Goal: Task Accomplishment & Management: Manage account settings

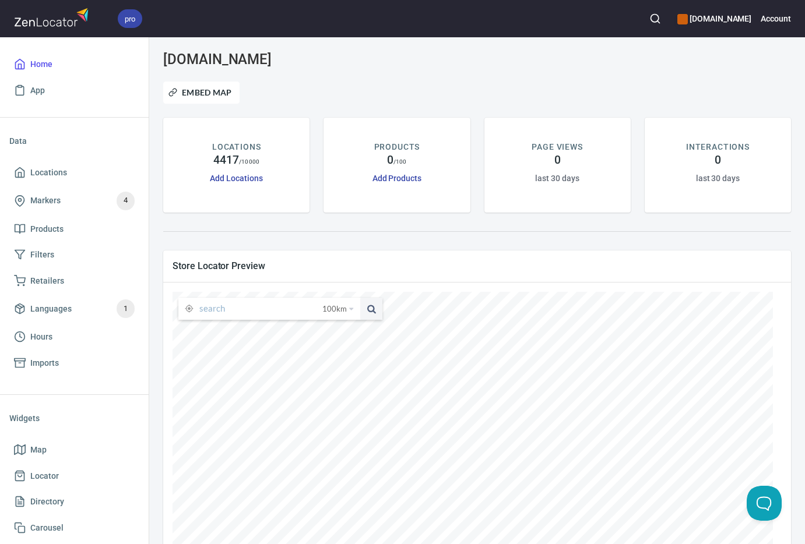
click at [661, 19] on icon "button" at bounding box center [655, 19] width 12 height 12
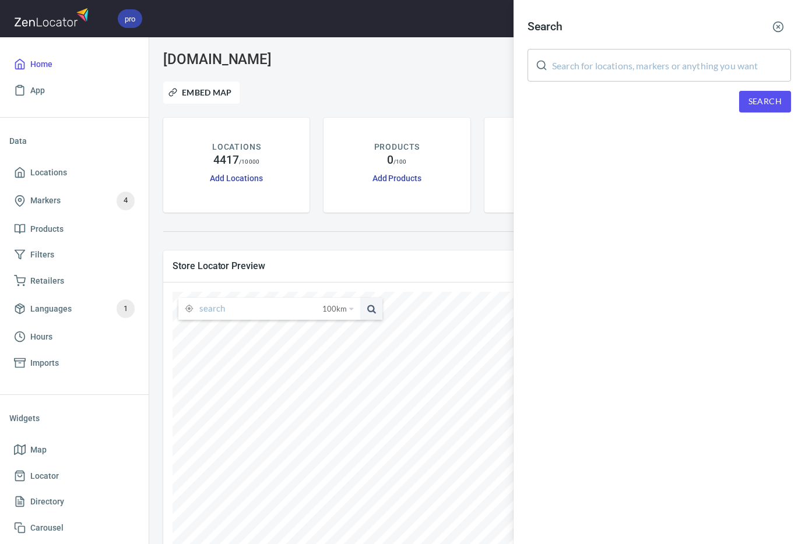
click at [677, 71] on input "text" at bounding box center [671, 65] width 239 height 33
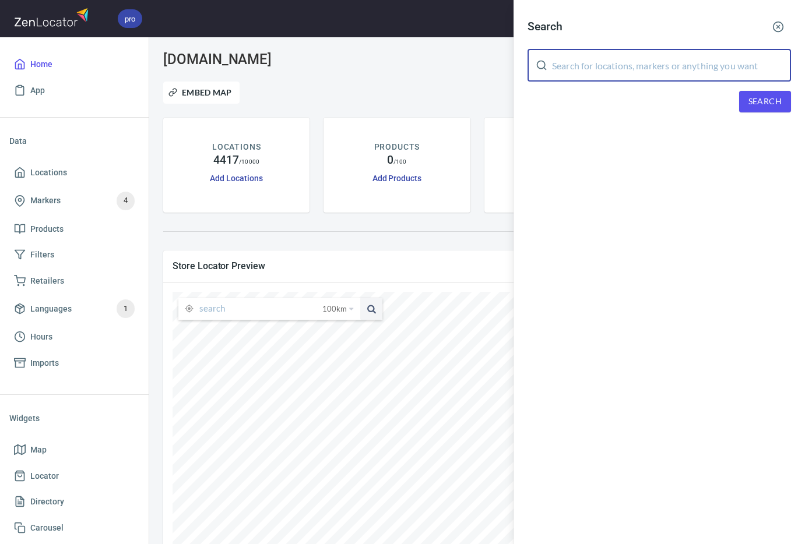
paste input "[PERSON_NAME]"
type input "[PERSON_NAME]"
click at [745, 102] on span "Search" at bounding box center [764, 101] width 33 height 15
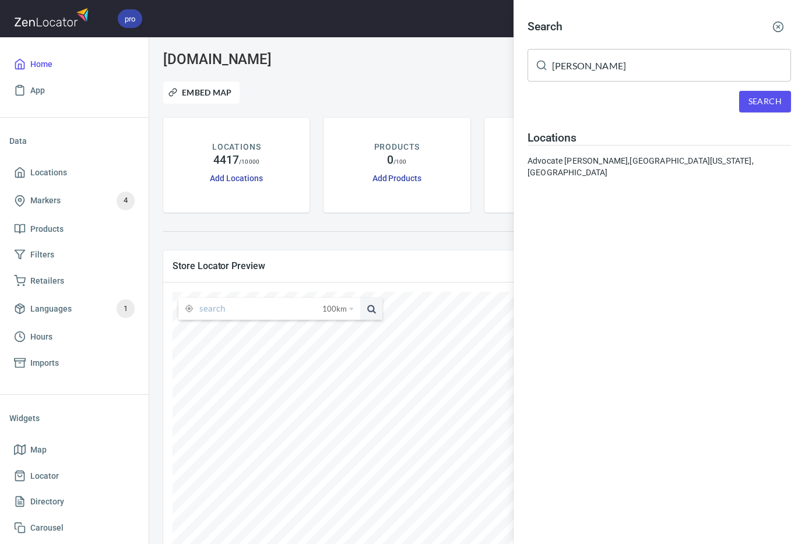
click at [600, 160] on div "Advocate [PERSON_NAME], [GEOGRAPHIC_DATA][US_STATE], [GEOGRAPHIC_DATA]" at bounding box center [658, 166] width 263 height 23
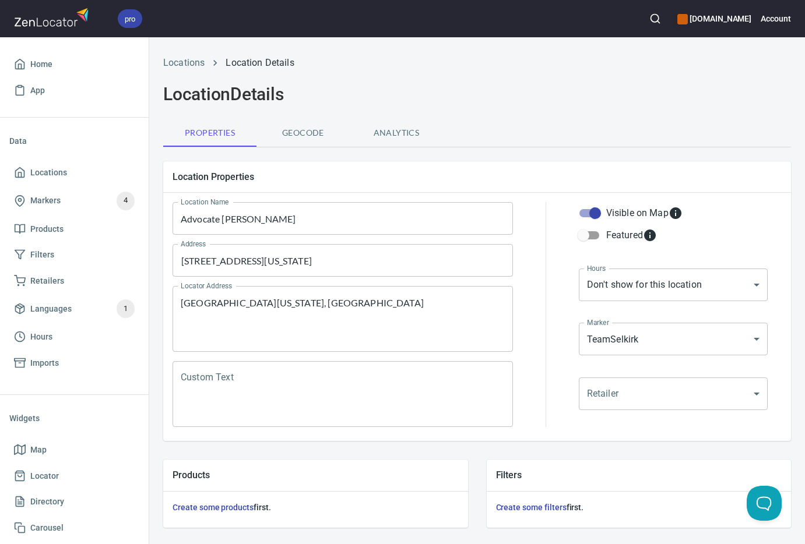
scroll to position [290, 0]
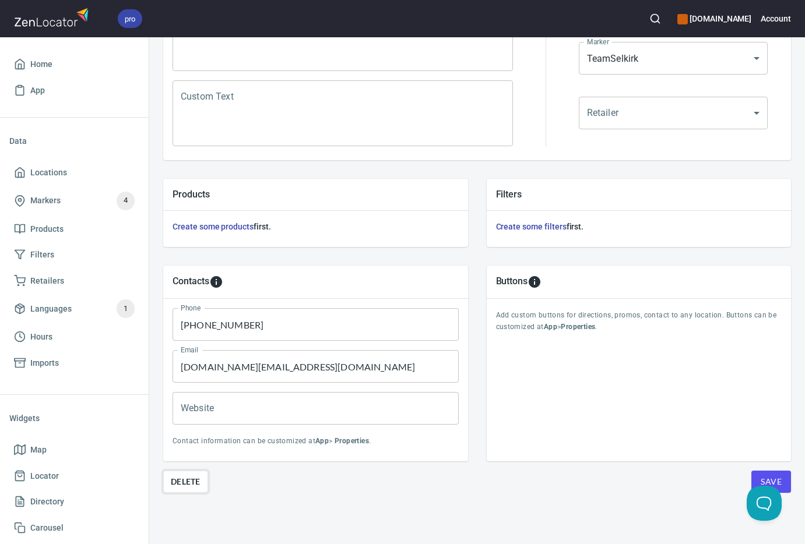
click at [190, 475] on span "Delete" at bounding box center [186, 482] width 30 height 14
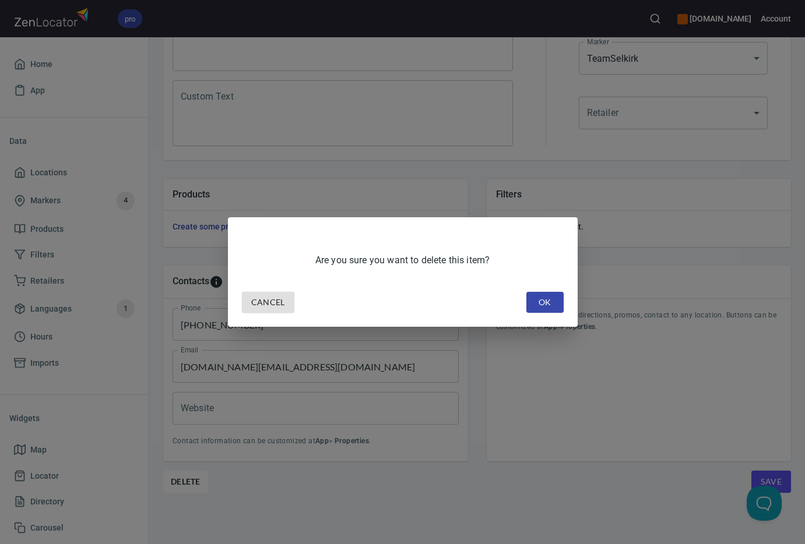
click at [544, 305] on span "OK" at bounding box center [545, 302] width 19 height 15
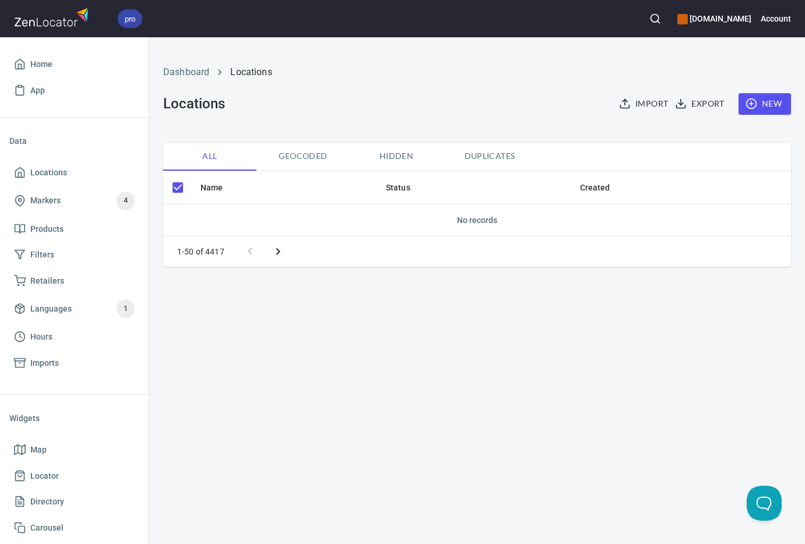
checkbox input "false"
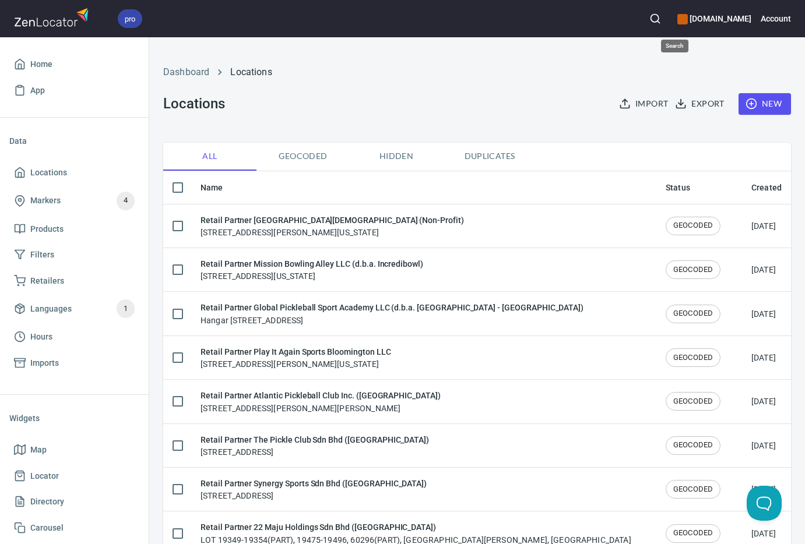
click at [661, 18] on icon "button" at bounding box center [655, 19] width 12 height 12
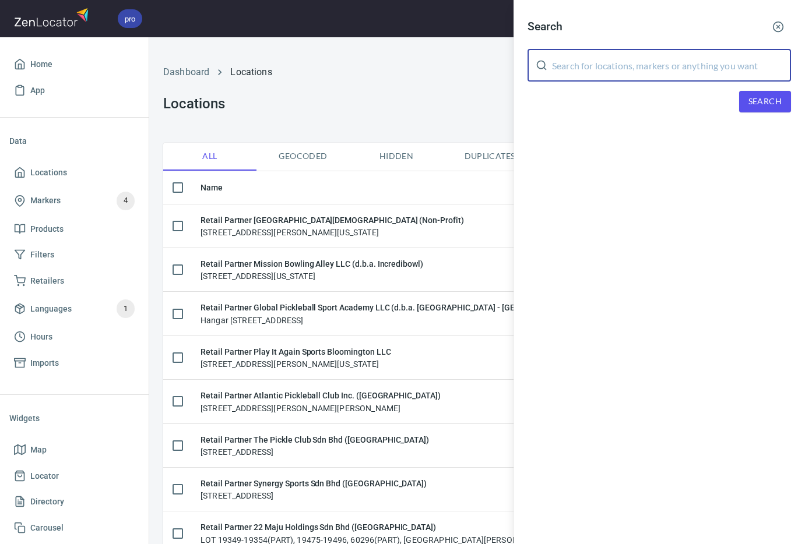
click at [626, 60] on input "text" at bounding box center [671, 65] width 239 height 33
paste input "[PERSON_NAME]"
type input "[PERSON_NAME]"
click at [745, 100] on span "Search" at bounding box center [764, 101] width 33 height 15
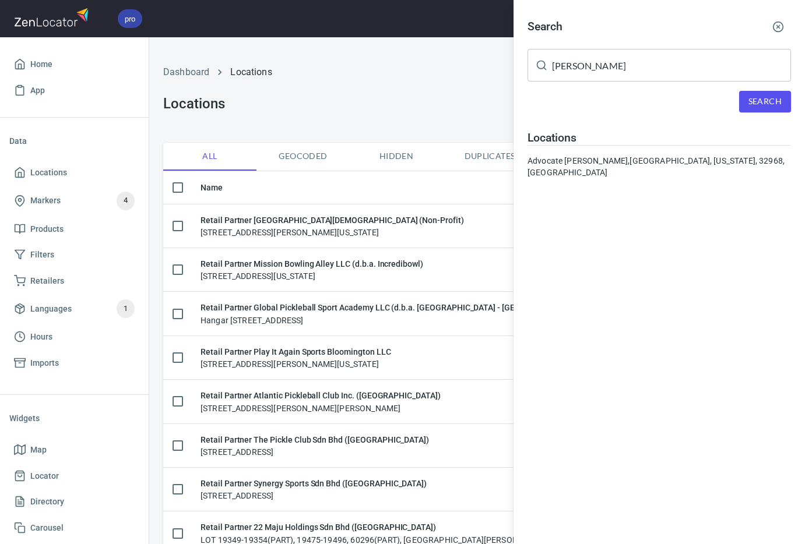
click at [620, 161] on div "Advocate [PERSON_NAME], [GEOGRAPHIC_DATA], [US_STATE], 32968, [GEOGRAPHIC_DATA]" at bounding box center [658, 166] width 263 height 23
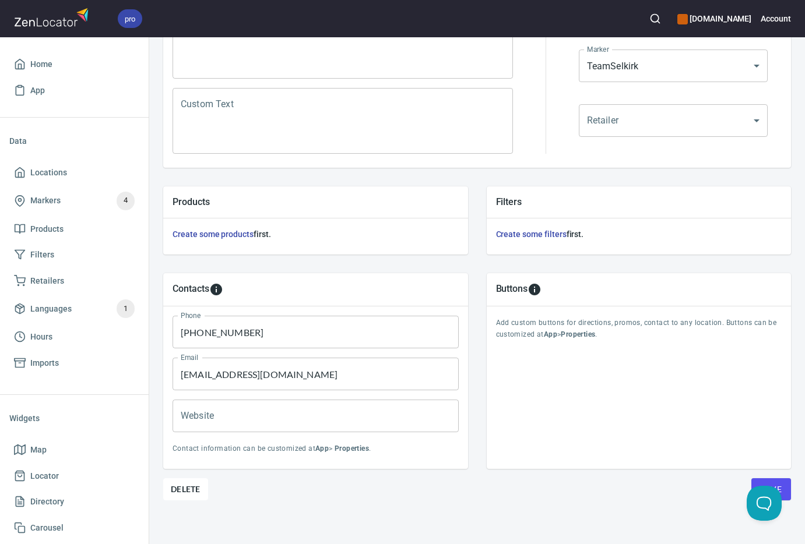
scroll to position [290, 0]
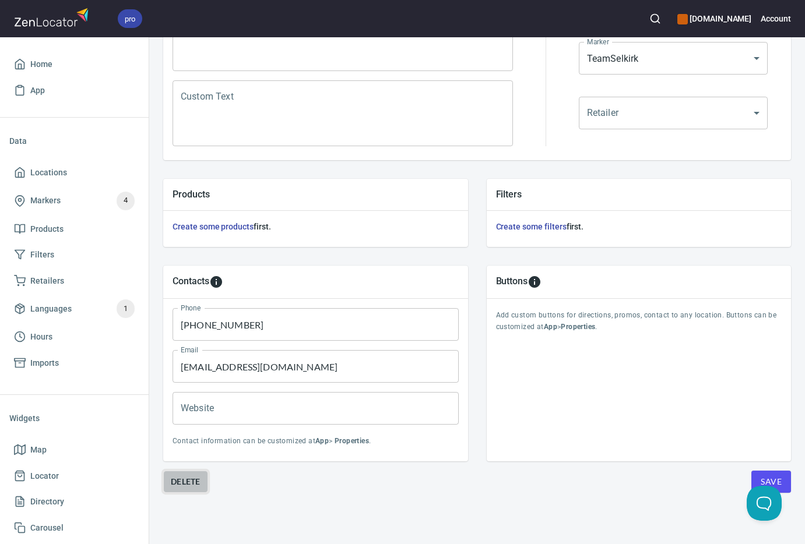
click at [191, 475] on span "Delete" at bounding box center [186, 482] width 30 height 14
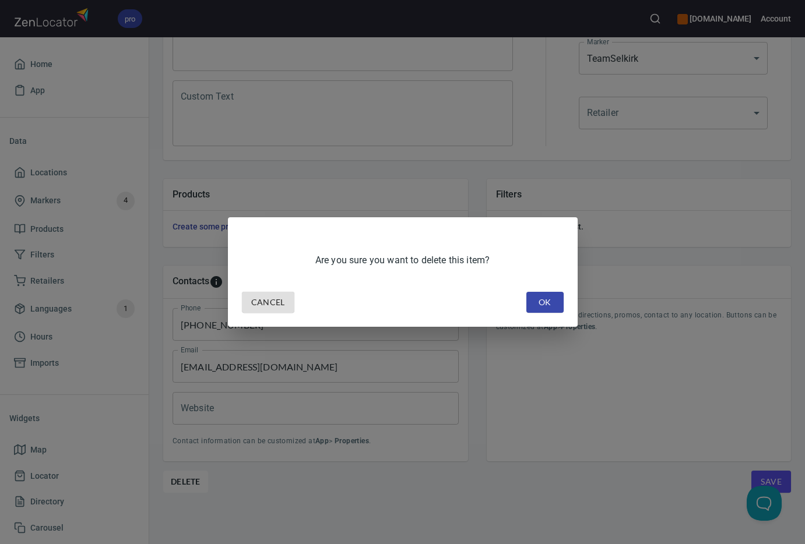
click at [536, 302] on span "OK" at bounding box center [545, 302] width 19 height 15
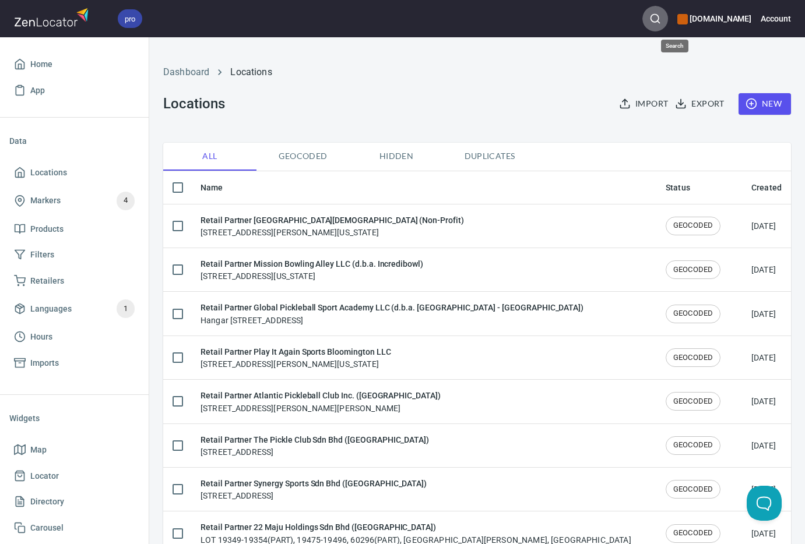
click at [661, 17] on icon "button" at bounding box center [655, 19] width 12 height 12
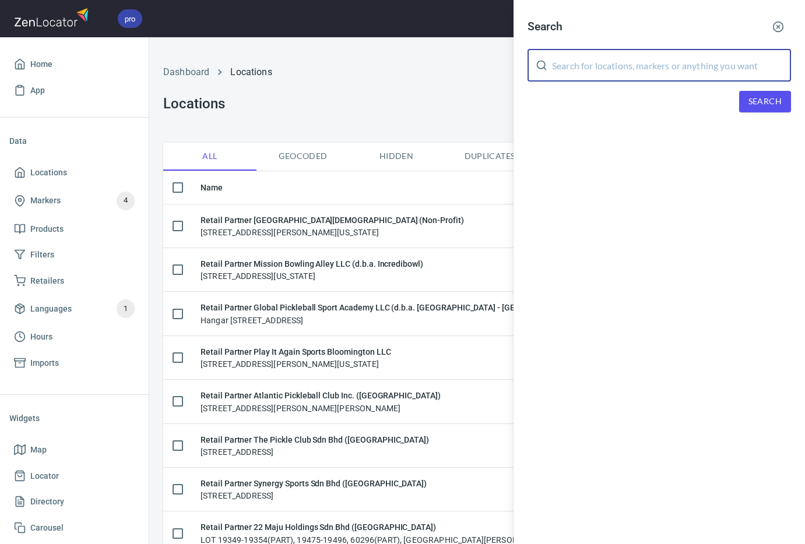
click at [643, 67] on input "text" at bounding box center [671, 65] width 239 height 33
paste input "[PERSON_NAME]"
type input "[PERSON_NAME]"
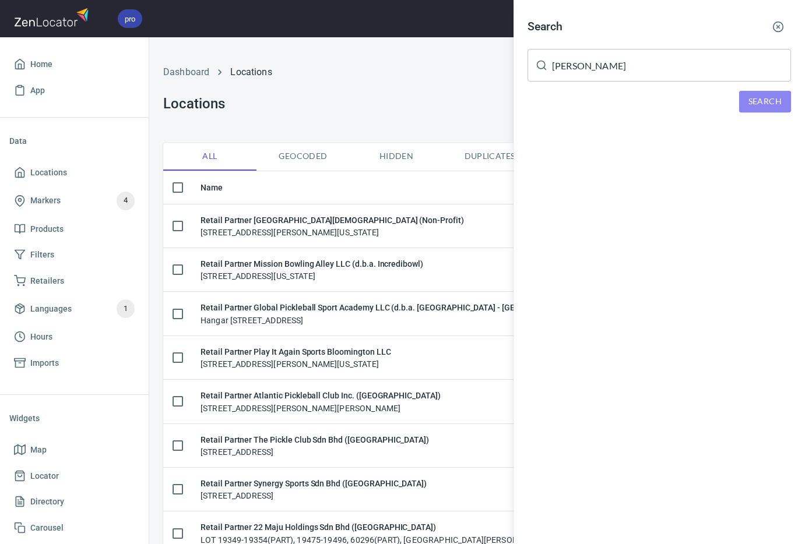
click at [745, 100] on span "Search" at bounding box center [764, 101] width 33 height 15
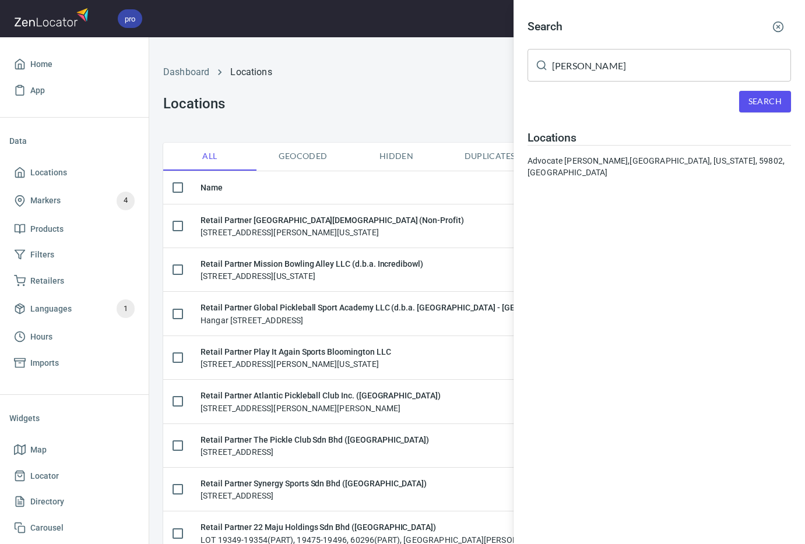
click at [642, 163] on div "Advocate [PERSON_NAME], Missoula, [US_STATE], 59802, [GEOGRAPHIC_DATA]" at bounding box center [658, 166] width 263 height 23
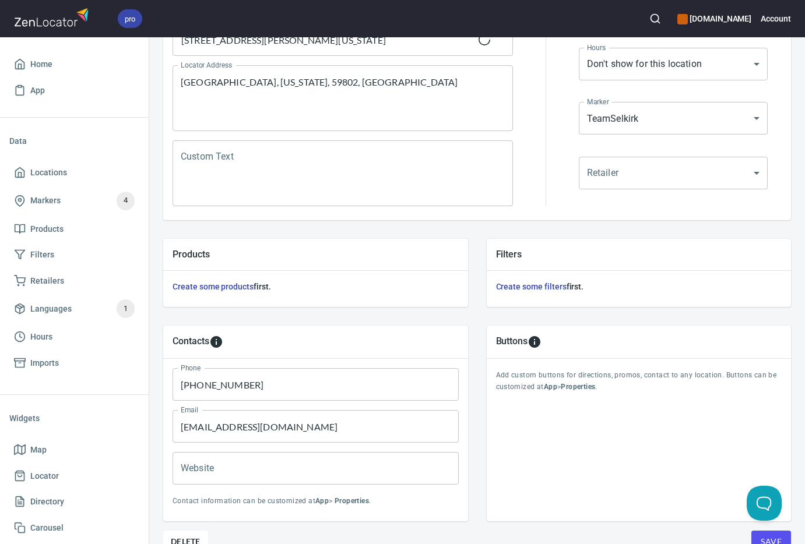
scroll to position [290, 0]
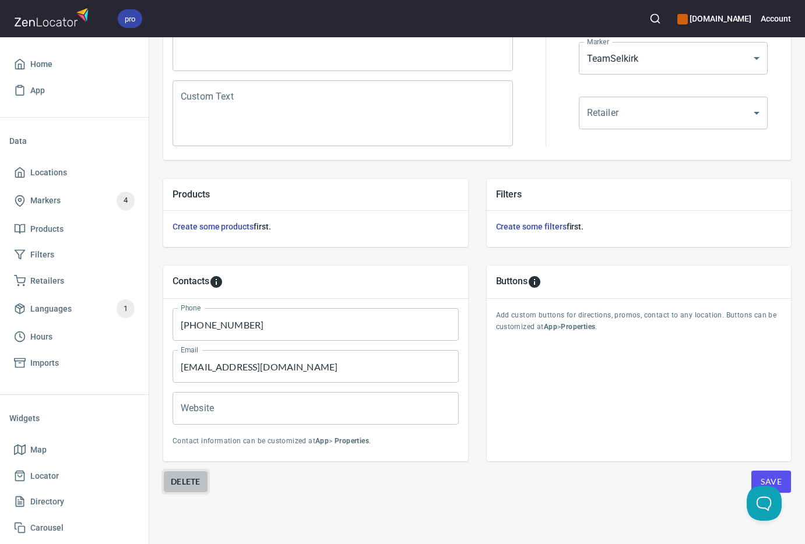
click at [195, 481] on button "Delete" at bounding box center [185, 482] width 45 height 22
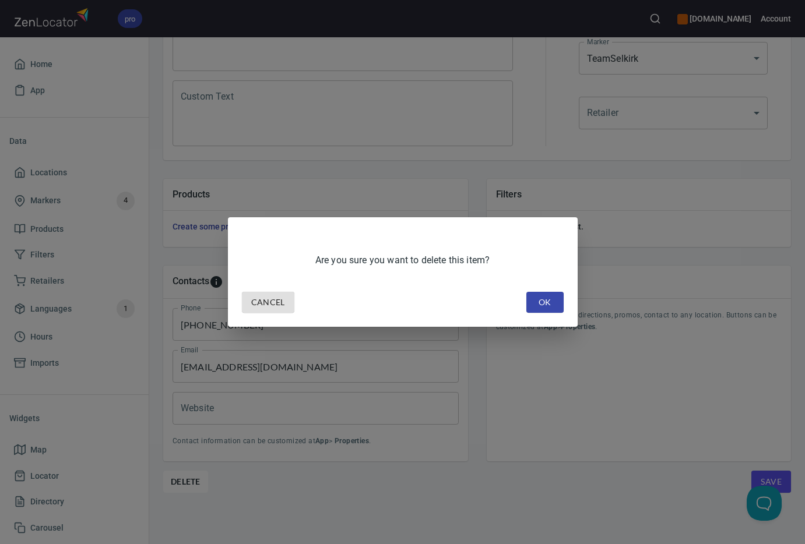
click at [541, 307] on span "OK" at bounding box center [545, 302] width 19 height 15
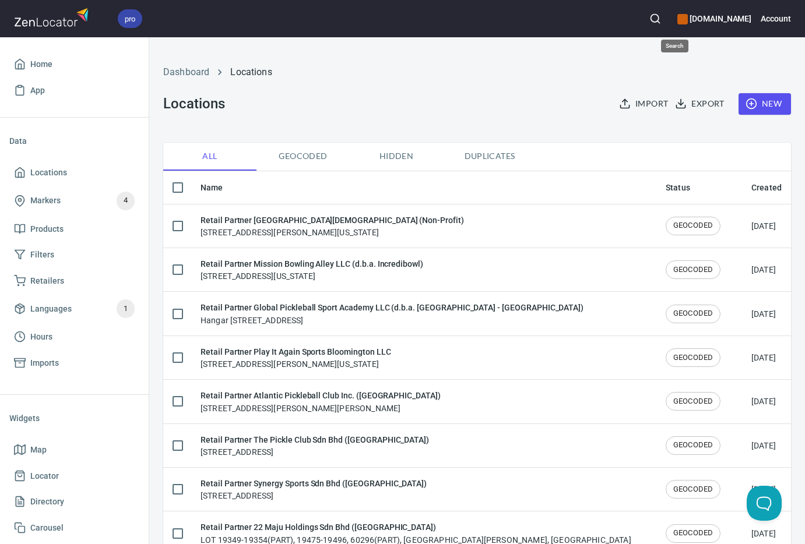
click at [661, 20] on icon "button" at bounding box center [655, 19] width 12 height 12
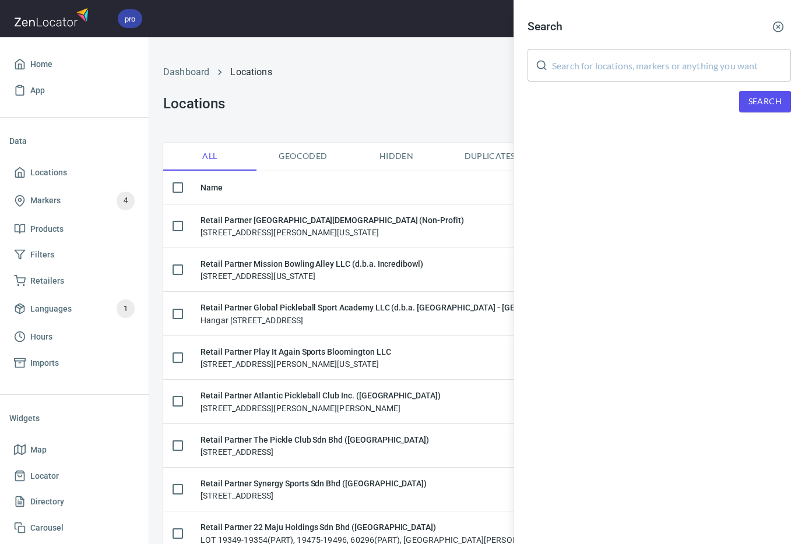
click at [660, 66] on input "text" at bounding box center [671, 65] width 239 height 33
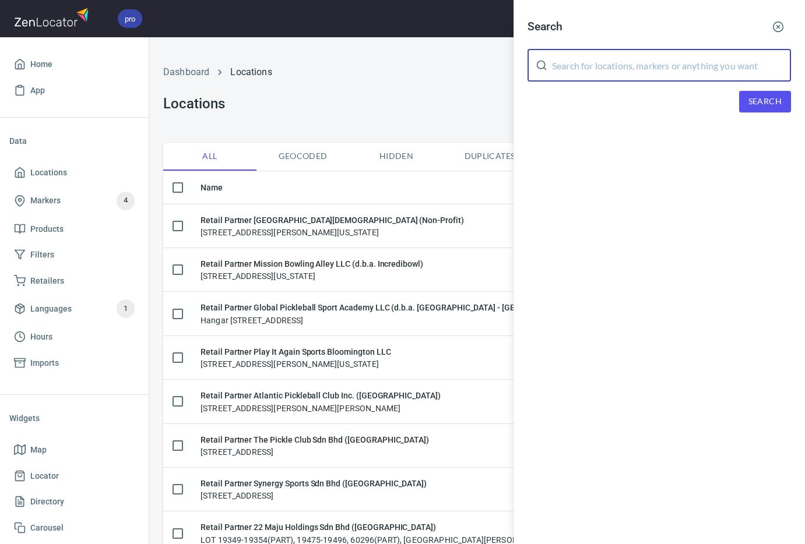
paste input "[PERSON_NAME]"
click at [745, 100] on span "Search" at bounding box center [764, 101] width 33 height 15
drag, startPoint x: 642, startPoint y: 67, endPoint x: 520, endPoint y: 71, distance: 121.9
click at [520, 71] on div "Search [PERSON_NAME] ​ Search We didn't found anything with your search :(" at bounding box center [658, 84] width 291 height 168
drag, startPoint x: 612, startPoint y: 62, endPoint x: 552, endPoint y: 63, distance: 60.0
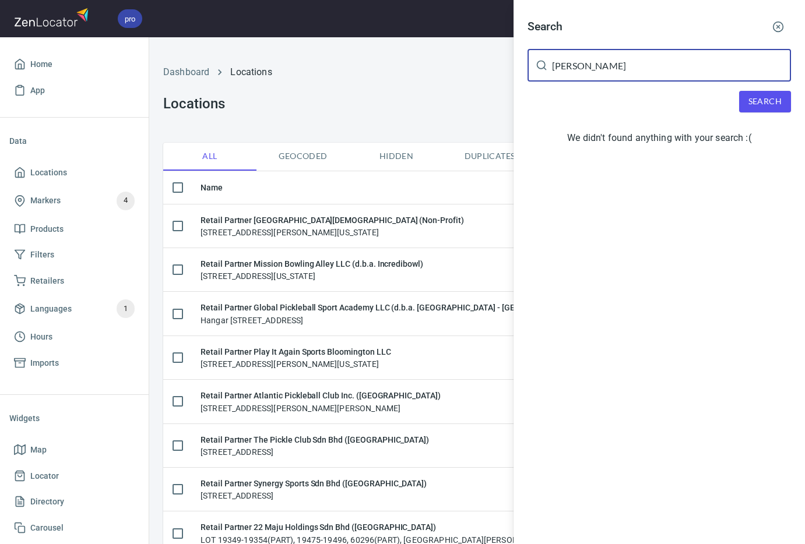
click at [552, 63] on input "[PERSON_NAME]" at bounding box center [671, 65] width 239 height 33
paste input "[PERSON_NAME]"
type input "[PERSON_NAME]"
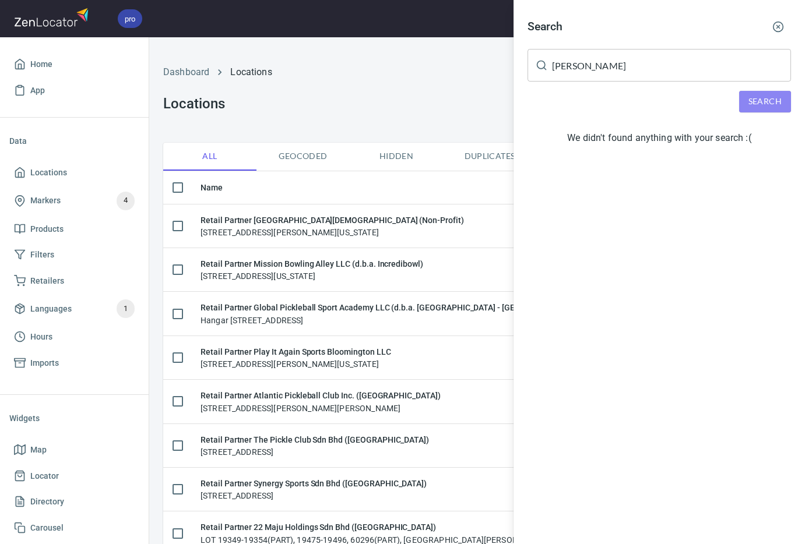
click at [745, 94] on span "Search" at bounding box center [764, 101] width 33 height 15
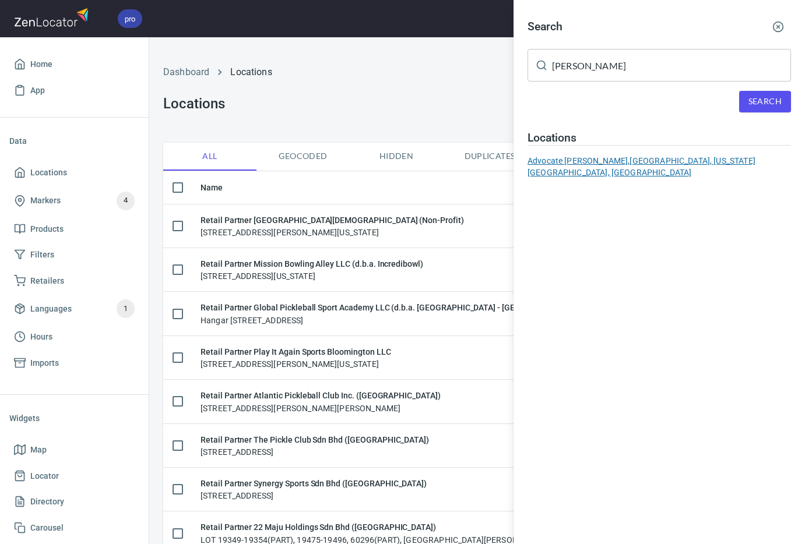
click at [664, 160] on div "Advocate [PERSON_NAME], [GEOGRAPHIC_DATA], [US_STATE][GEOGRAPHIC_DATA], [GEOGRA…" at bounding box center [658, 166] width 263 height 23
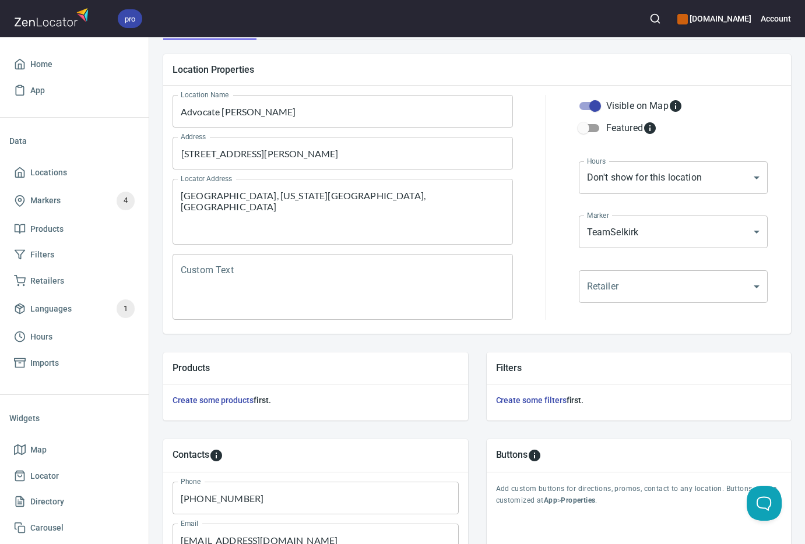
scroll to position [290, 0]
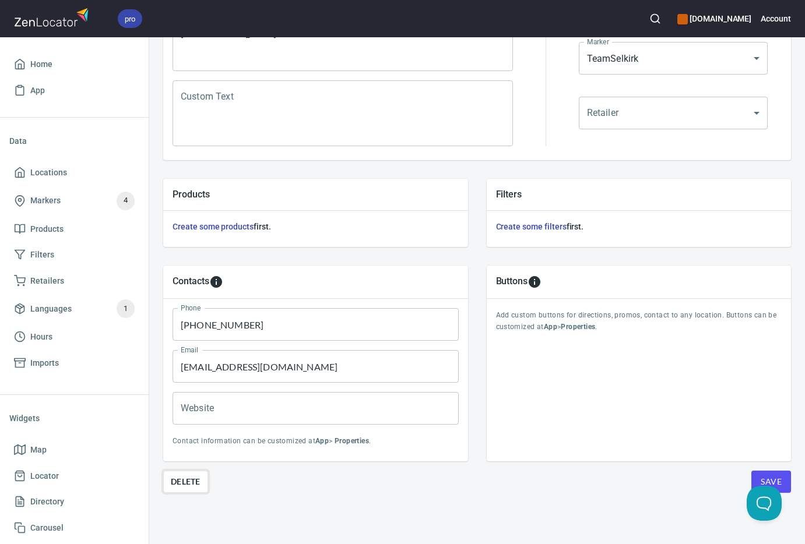
click at [190, 475] on span "Delete" at bounding box center [186, 482] width 30 height 14
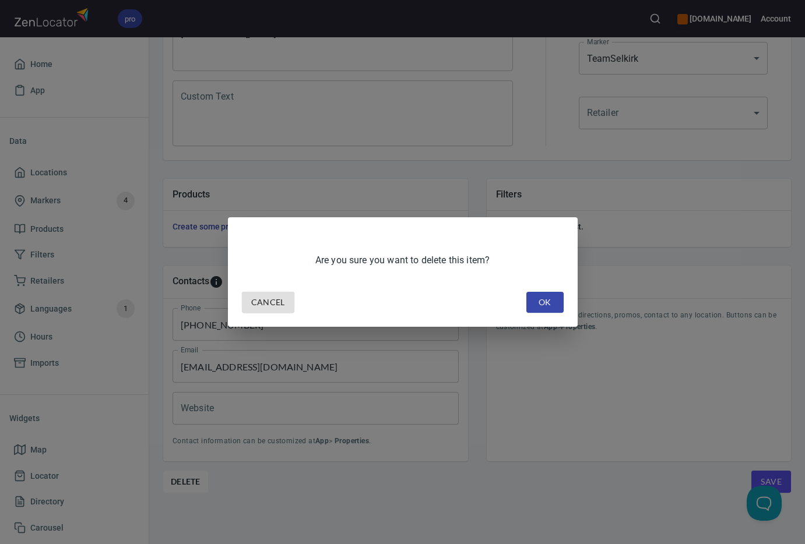
click at [549, 308] on span "OK" at bounding box center [545, 302] width 19 height 15
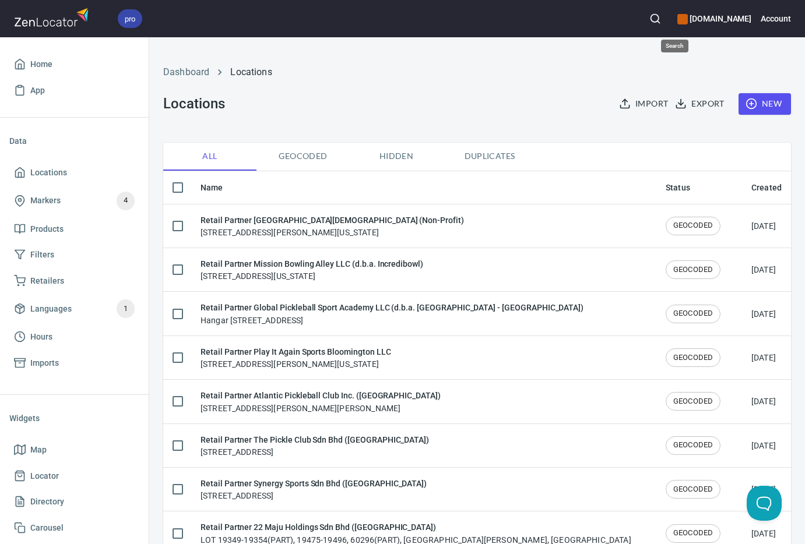
click at [661, 16] on icon "button" at bounding box center [655, 19] width 12 height 12
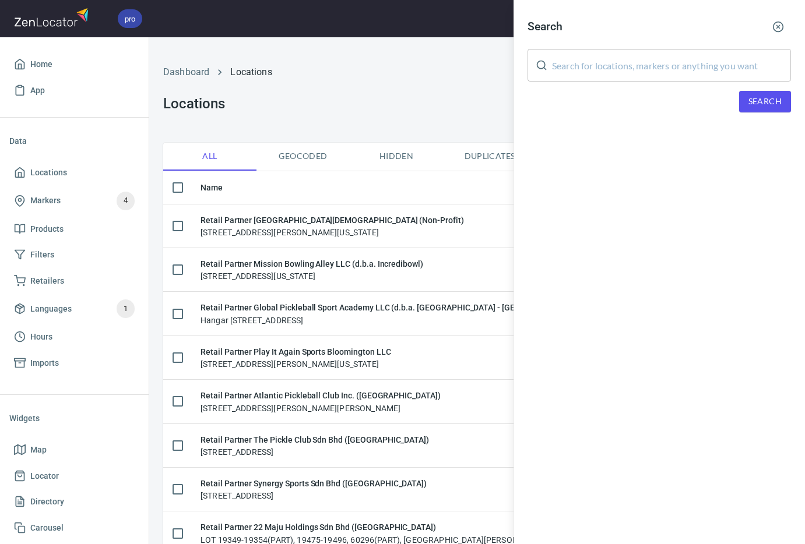
click at [654, 54] on input "text" at bounding box center [671, 65] width 239 height 33
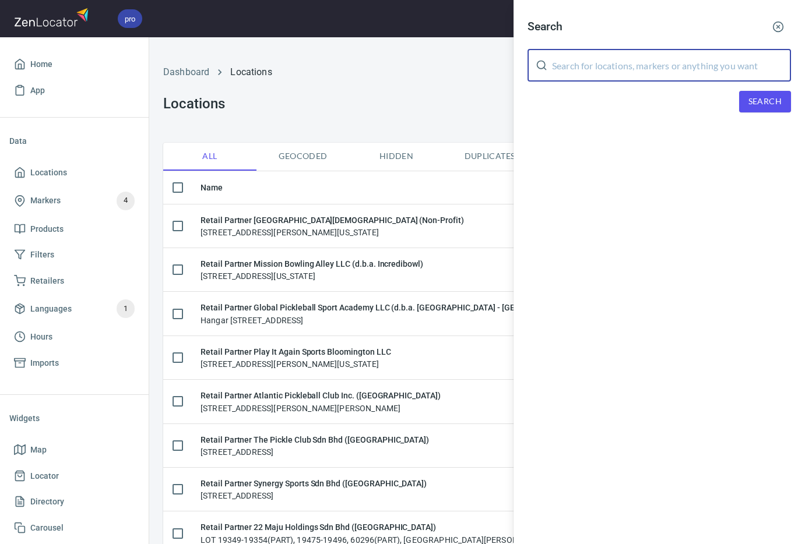
paste input "[PERSON_NAME]"
type input "[PERSON_NAME]"
click at [745, 95] on span "Search" at bounding box center [764, 101] width 33 height 15
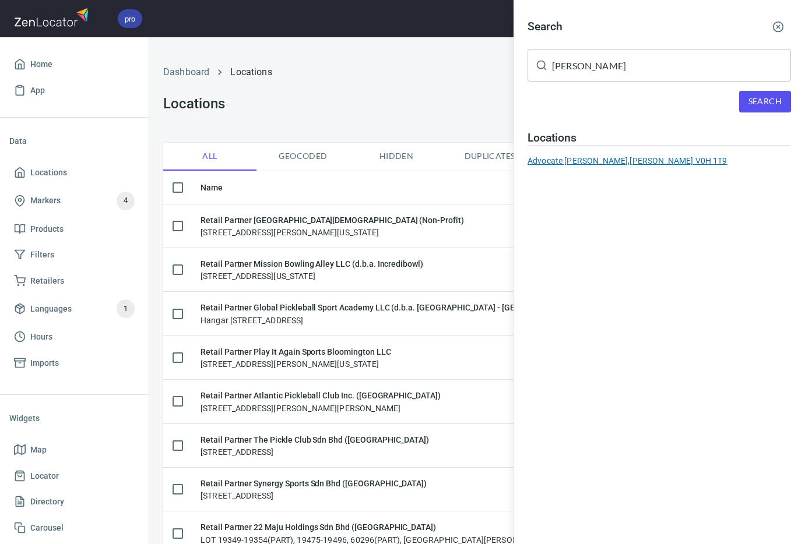
click at [659, 159] on div "Advocate [PERSON_NAME], [PERSON_NAME] V0H 1T9" at bounding box center [658, 161] width 263 height 12
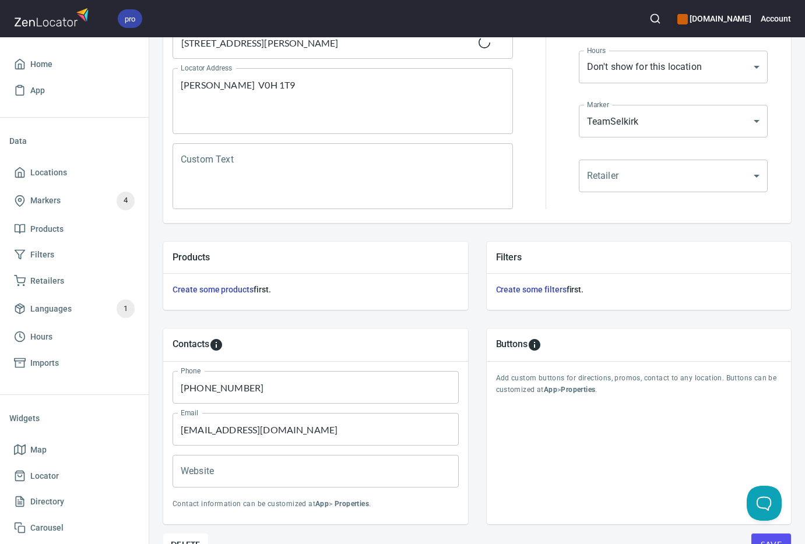
scroll to position [290, 0]
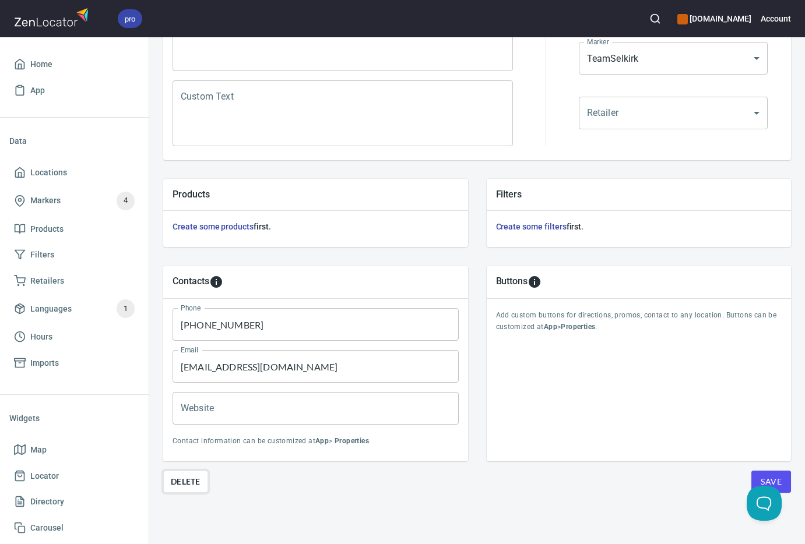
click at [181, 475] on span "Delete" at bounding box center [186, 482] width 30 height 14
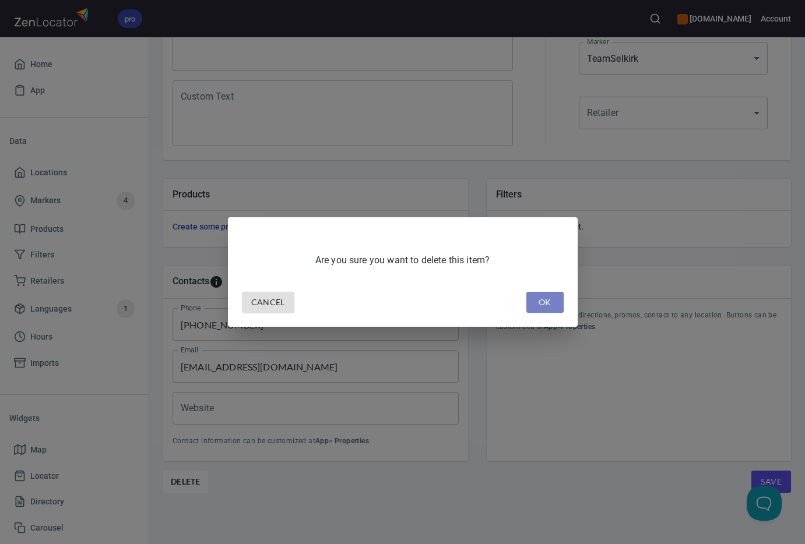
click at [562, 307] on button "OK" at bounding box center [544, 303] width 37 height 22
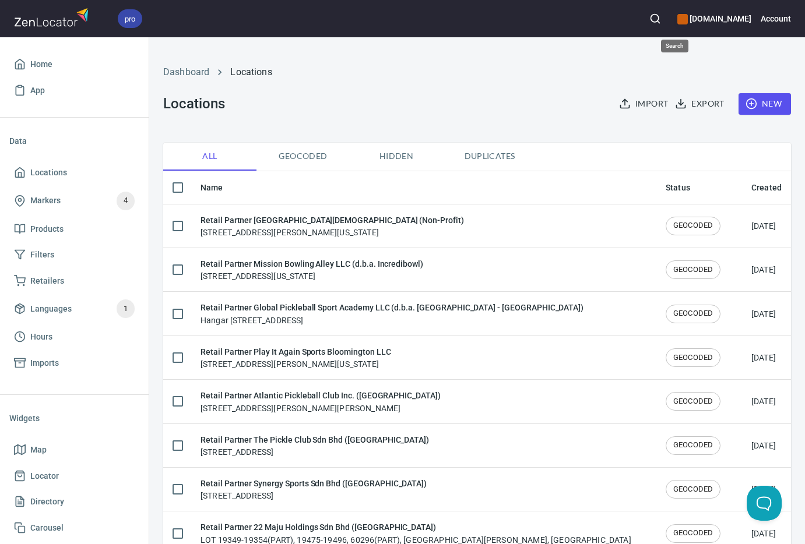
click at [668, 26] on button "button" at bounding box center [655, 19] width 26 height 26
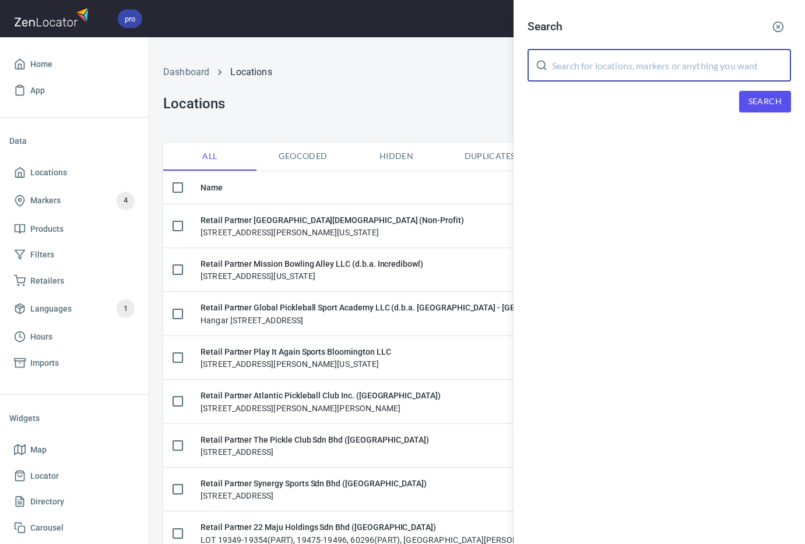
click at [662, 66] on input "text" at bounding box center [671, 65] width 239 height 33
paste input "[PERSON_NAME]"
type input "[PERSON_NAME]"
click at [745, 101] on span "Search" at bounding box center [764, 101] width 33 height 15
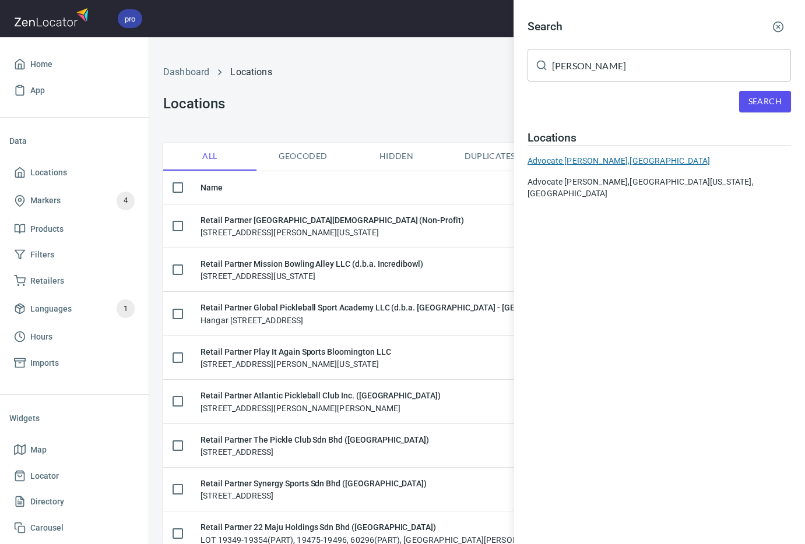
click at [667, 165] on div "Advocate [PERSON_NAME], [GEOGRAPHIC_DATA]" at bounding box center [658, 161] width 263 height 12
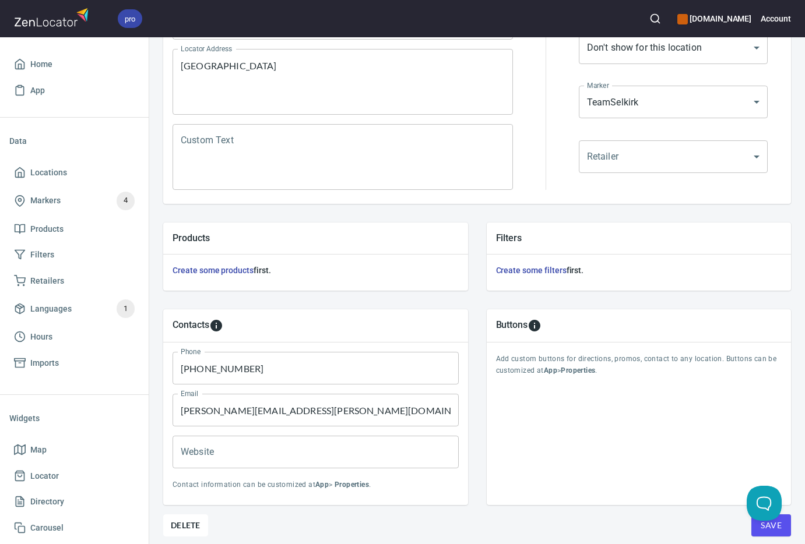
scroll to position [290, 0]
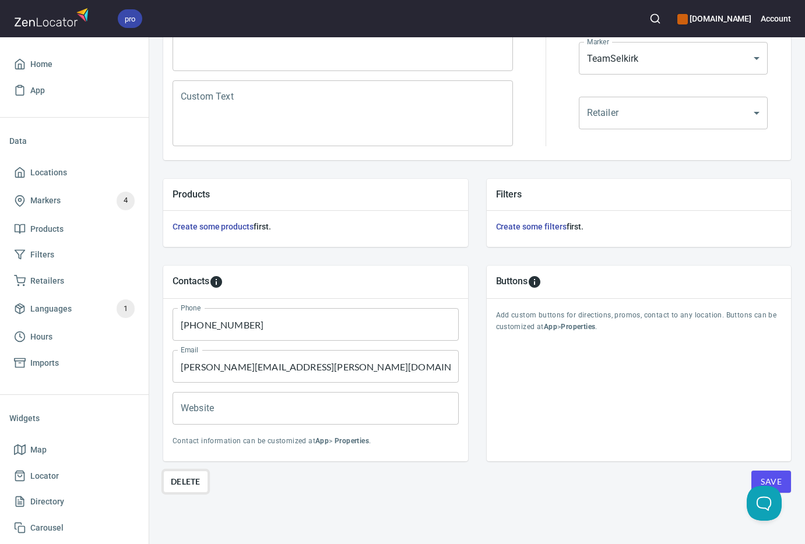
click at [192, 475] on span "Delete" at bounding box center [186, 482] width 30 height 14
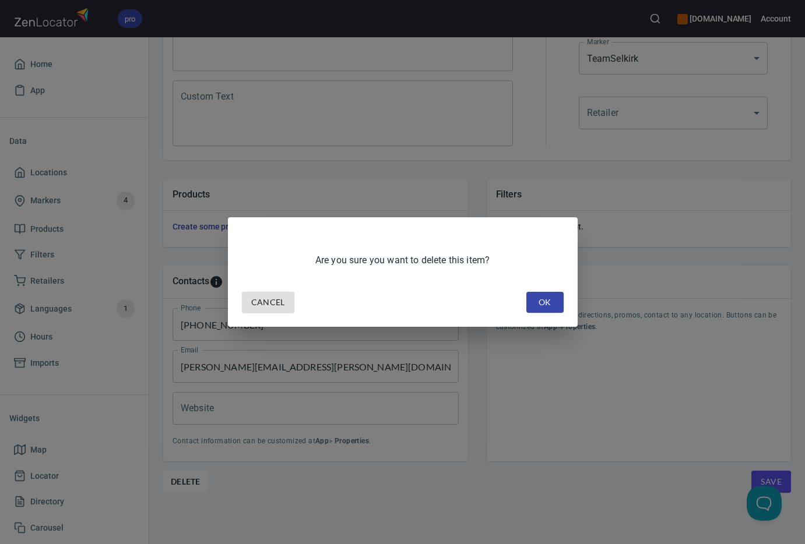
click at [543, 302] on span "OK" at bounding box center [545, 302] width 19 height 15
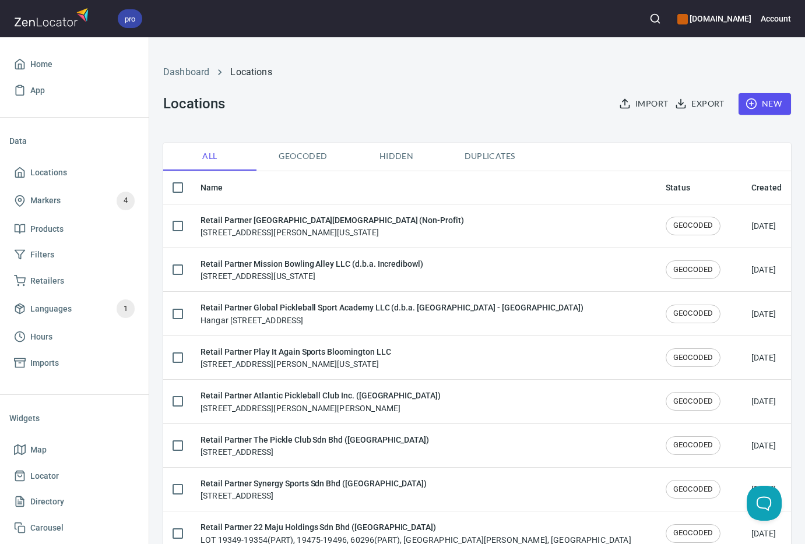
click at [661, 18] on icon "button" at bounding box center [655, 19] width 12 height 12
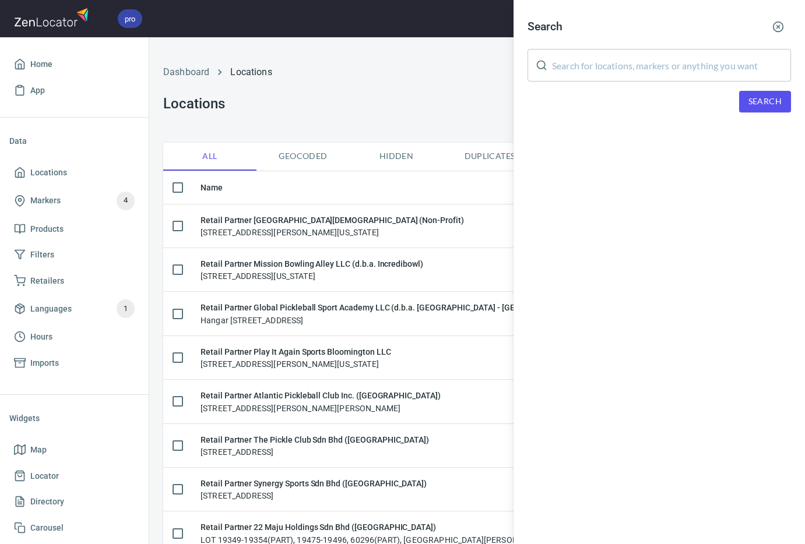
click at [664, 61] on input "text" at bounding box center [671, 65] width 239 height 33
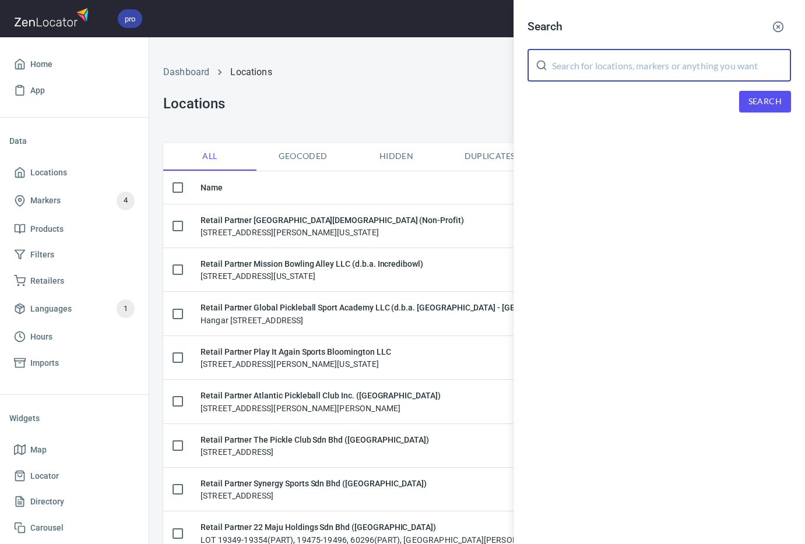
paste input "[PERSON_NAME]"
type input "[PERSON_NAME]"
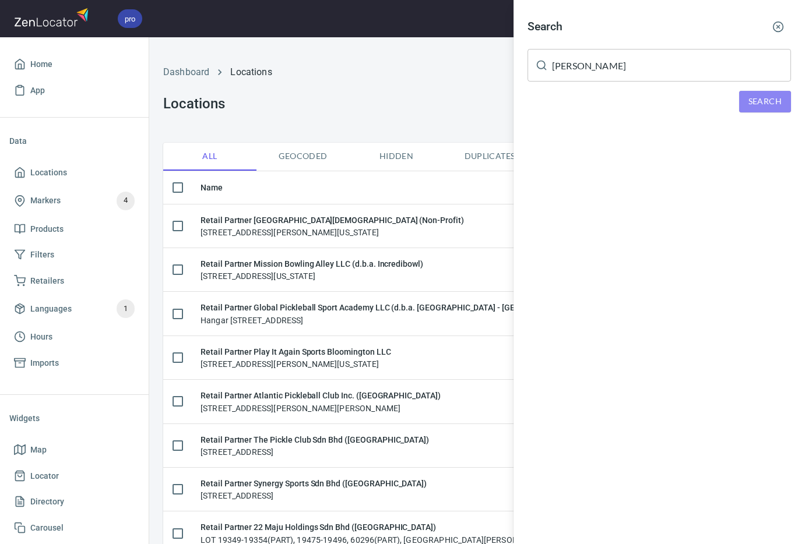
click at [745, 105] on span "Search" at bounding box center [764, 101] width 33 height 15
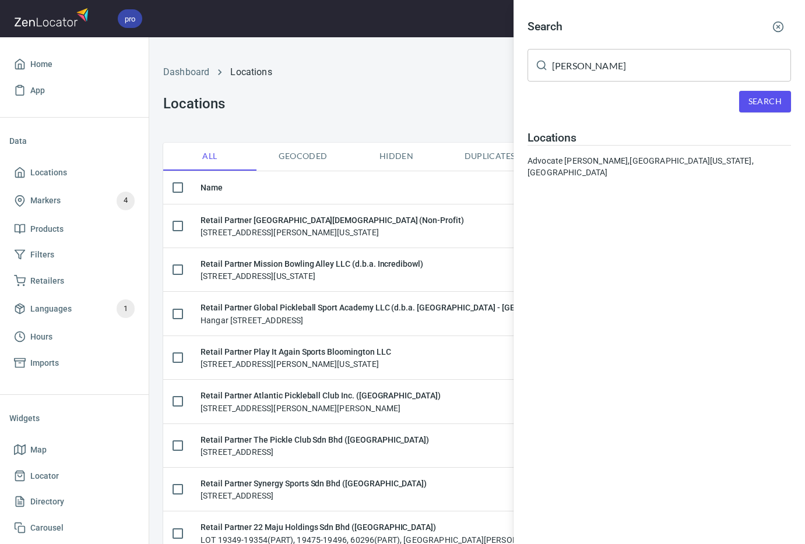
click at [651, 161] on div "Advocate [PERSON_NAME], [GEOGRAPHIC_DATA][US_STATE], [GEOGRAPHIC_DATA]" at bounding box center [658, 166] width 263 height 23
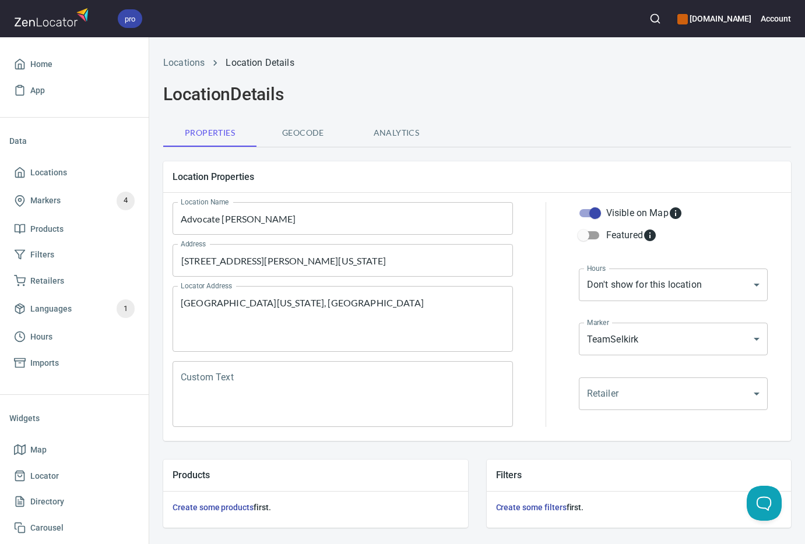
scroll to position [290, 0]
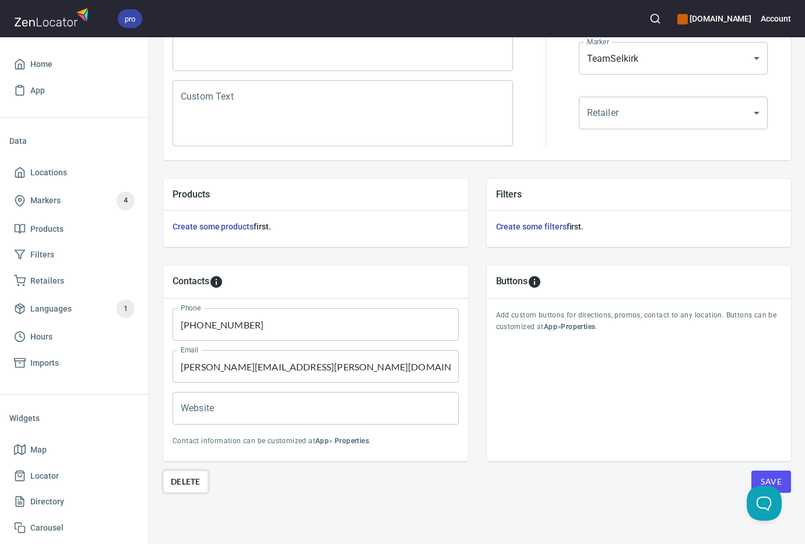
click at [184, 475] on span "Delete" at bounding box center [186, 482] width 30 height 14
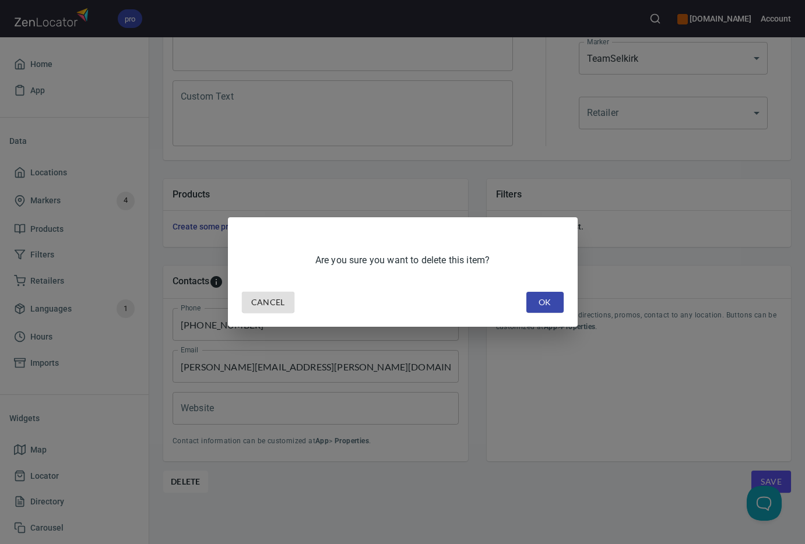
click at [537, 303] on span "OK" at bounding box center [545, 302] width 19 height 15
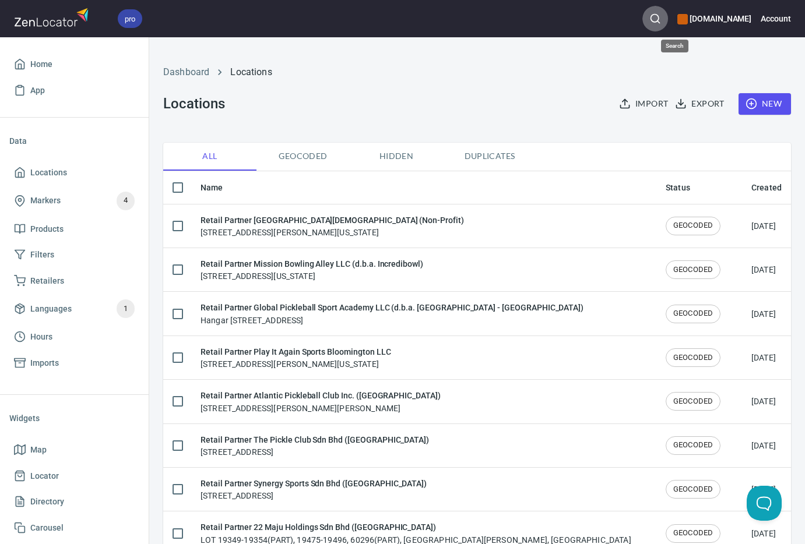
click at [661, 16] on icon "button" at bounding box center [655, 19] width 12 height 12
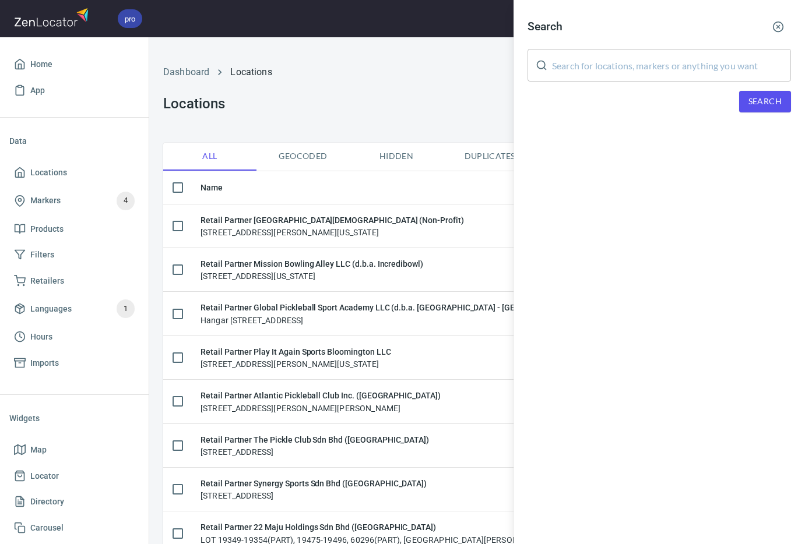
click at [663, 73] on input "text" at bounding box center [671, 65] width 239 height 33
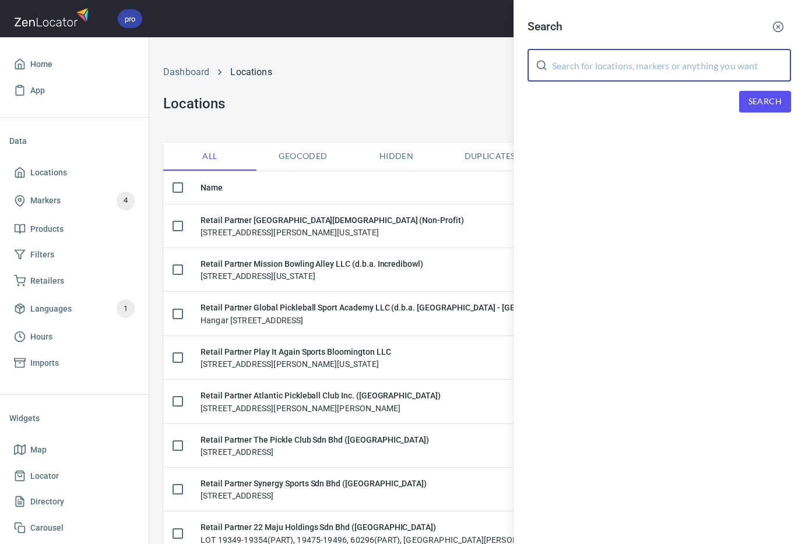
paste input "[PERSON_NAME]"
type input "[PERSON_NAME]"
click at [745, 100] on span "Search" at bounding box center [764, 101] width 33 height 15
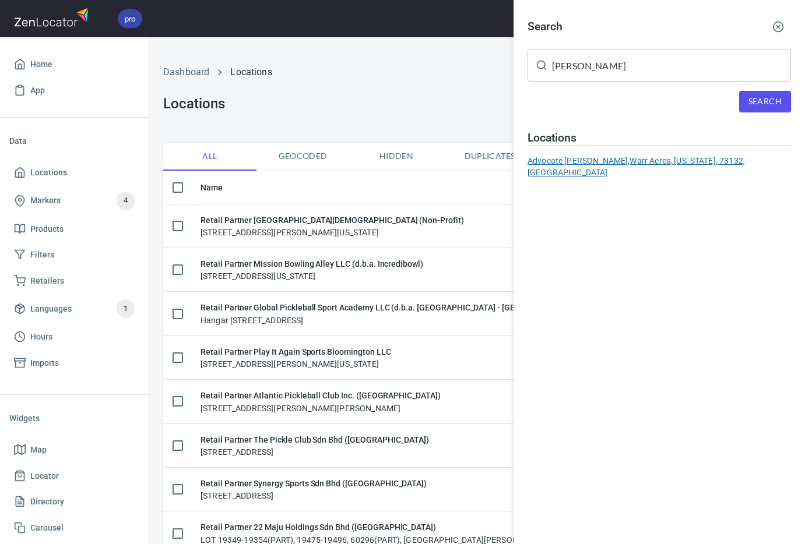
click at [654, 164] on div "Advocate [PERSON_NAME], [PERSON_NAME] Acres, [US_STATE], 73132, [GEOGRAPHIC_DAT…" at bounding box center [658, 166] width 263 height 23
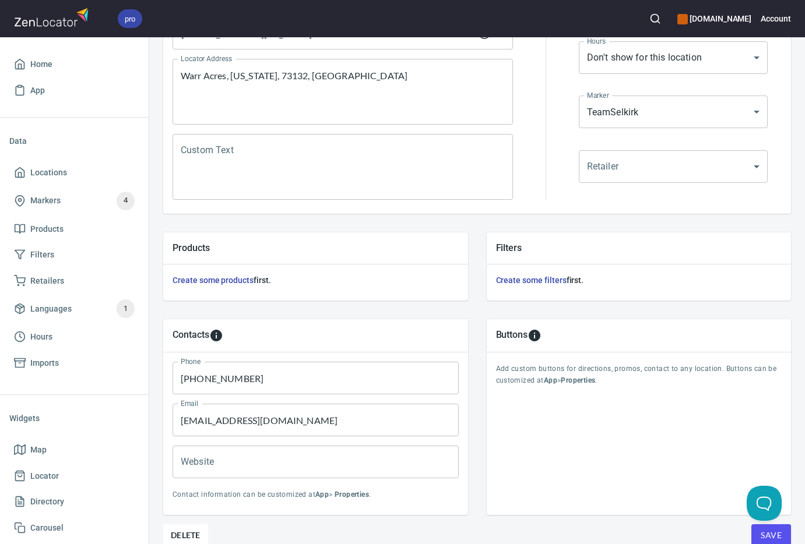
scroll to position [290, 0]
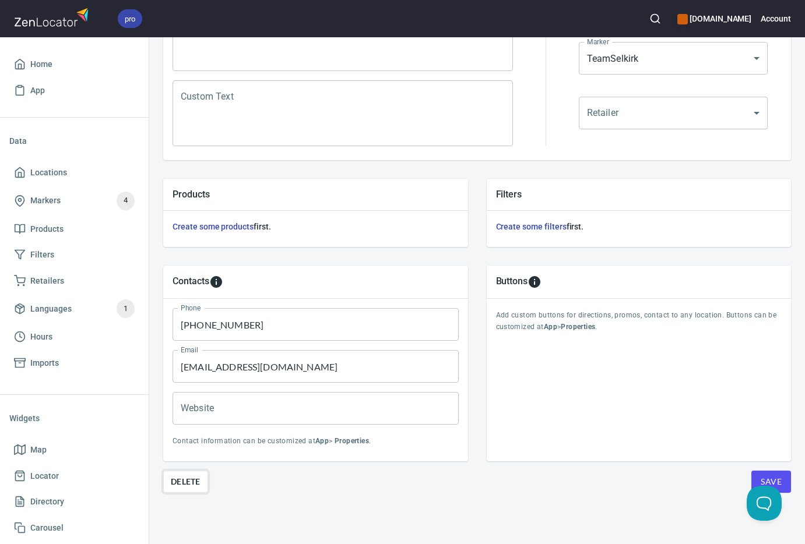
click at [195, 475] on span "Delete" at bounding box center [186, 482] width 30 height 14
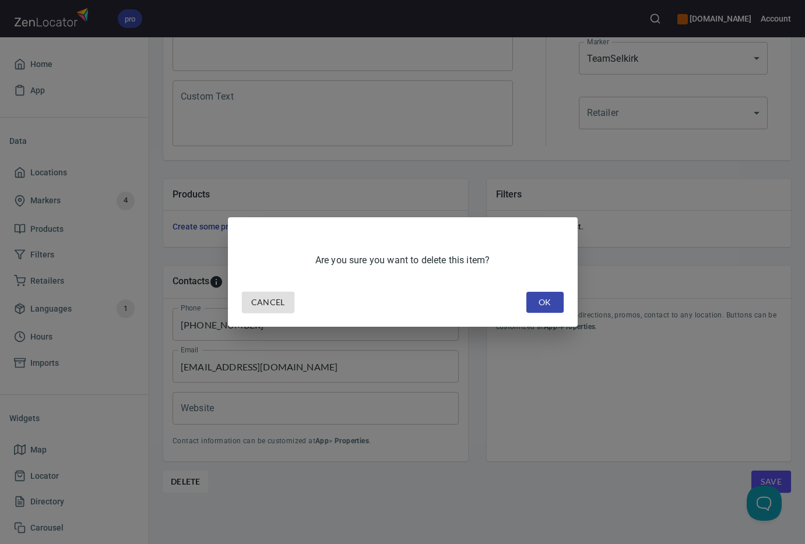
click at [540, 304] on span "OK" at bounding box center [545, 302] width 19 height 15
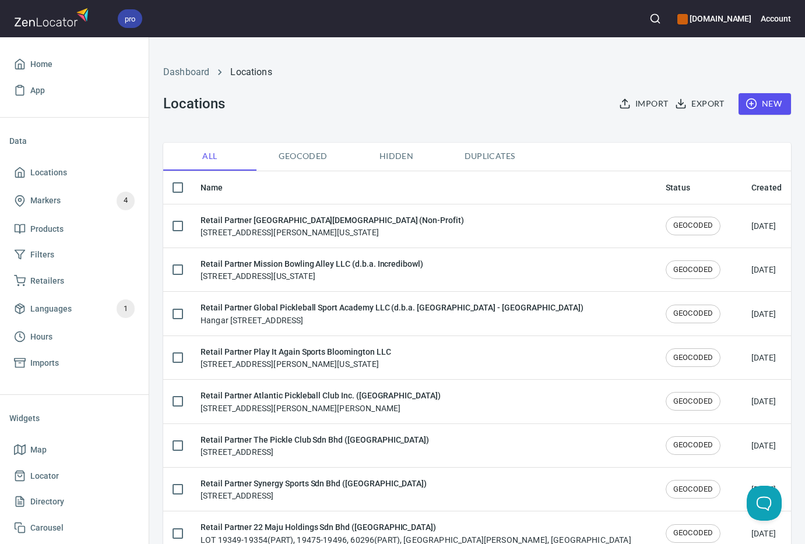
click at [661, 16] on icon "button" at bounding box center [655, 19] width 12 height 12
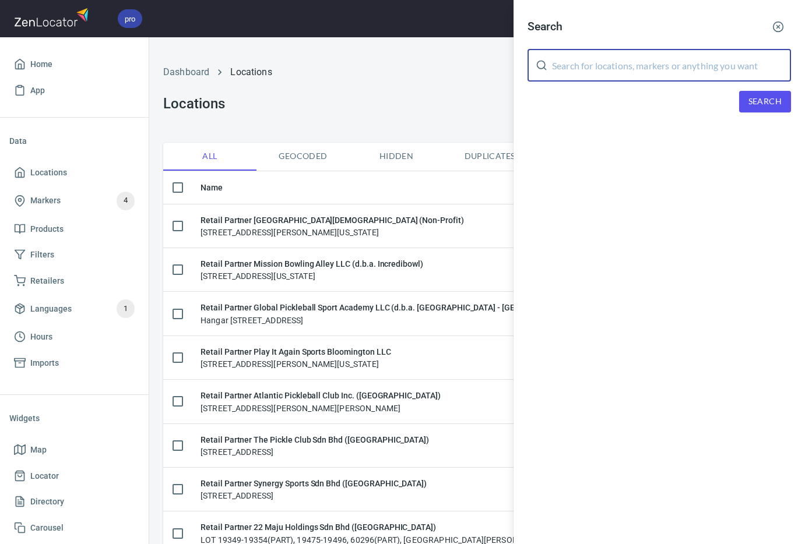
click at [670, 61] on input "text" at bounding box center [671, 65] width 239 height 33
paste input "[PERSON_NAME]"
type input "[PERSON_NAME]"
click at [745, 103] on span "Search" at bounding box center [764, 101] width 33 height 15
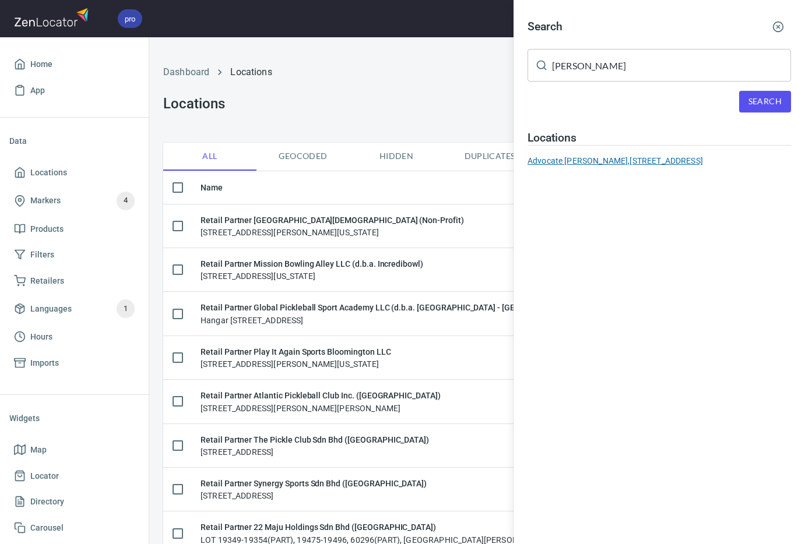
click at [653, 156] on div "Advocate [PERSON_NAME], [STREET_ADDRESS]" at bounding box center [658, 161] width 263 height 12
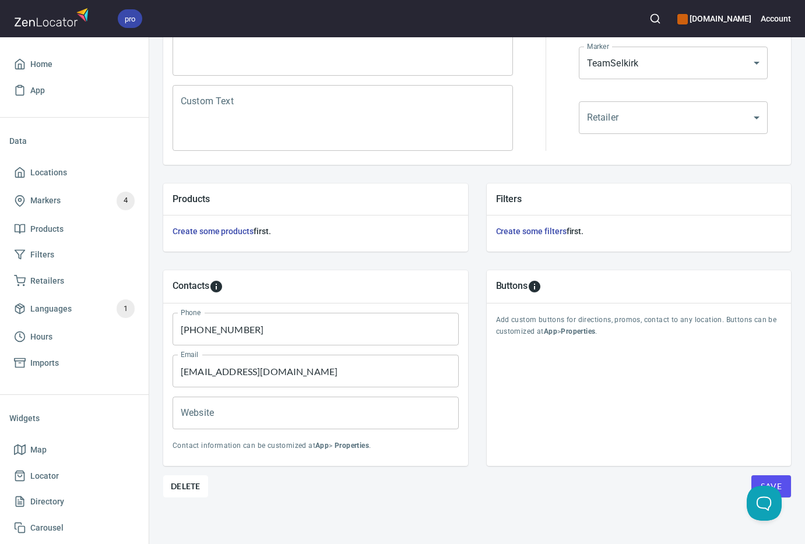
scroll to position [290, 0]
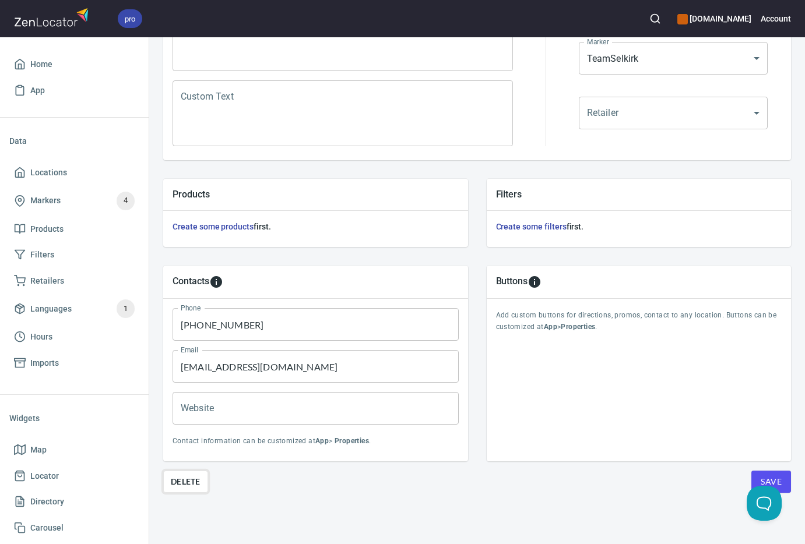
click at [189, 475] on span "Delete" at bounding box center [186, 482] width 30 height 14
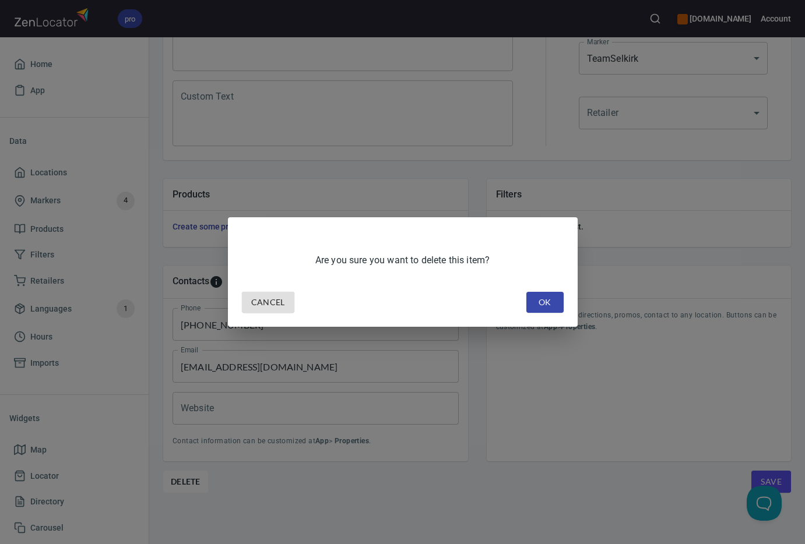
click at [541, 304] on span "OK" at bounding box center [545, 302] width 19 height 15
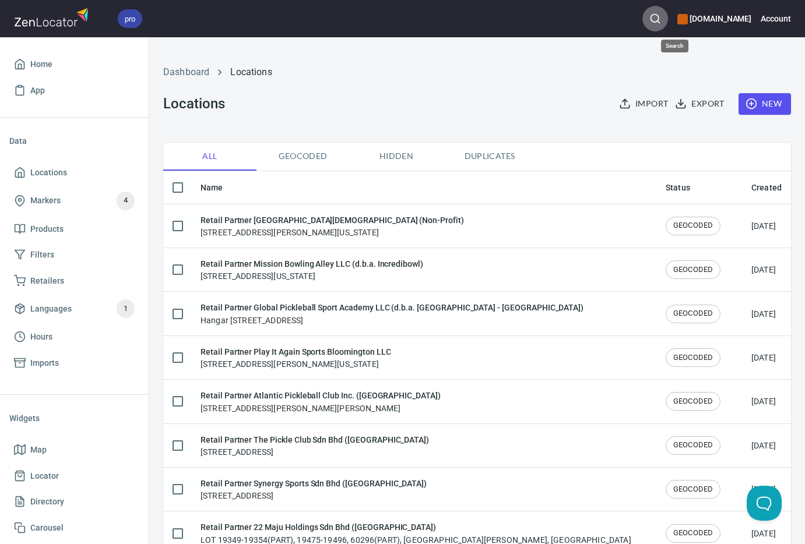
click at [661, 17] on icon "button" at bounding box center [655, 19] width 12 height 12
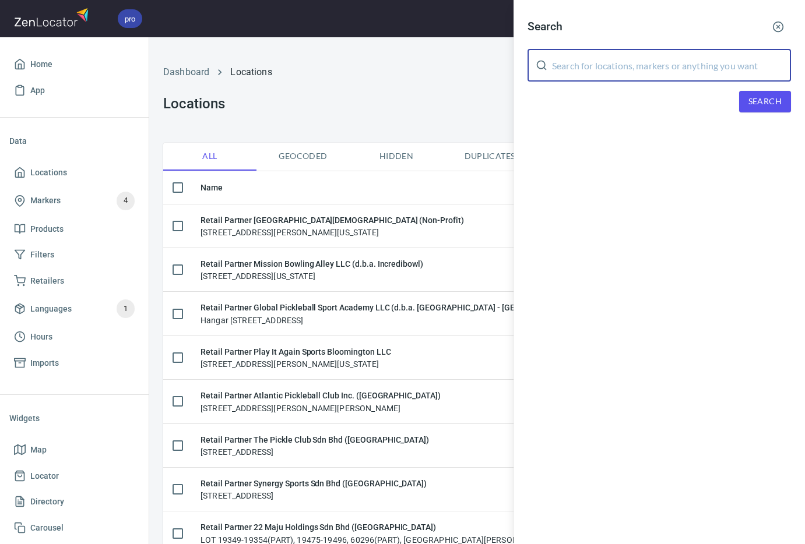
click at [654, 59] on input "text" at bounding box center [671, 65] width 239 height 33
paste input "[PERSON_NAME]"
type input "[PERSON_NAME]"
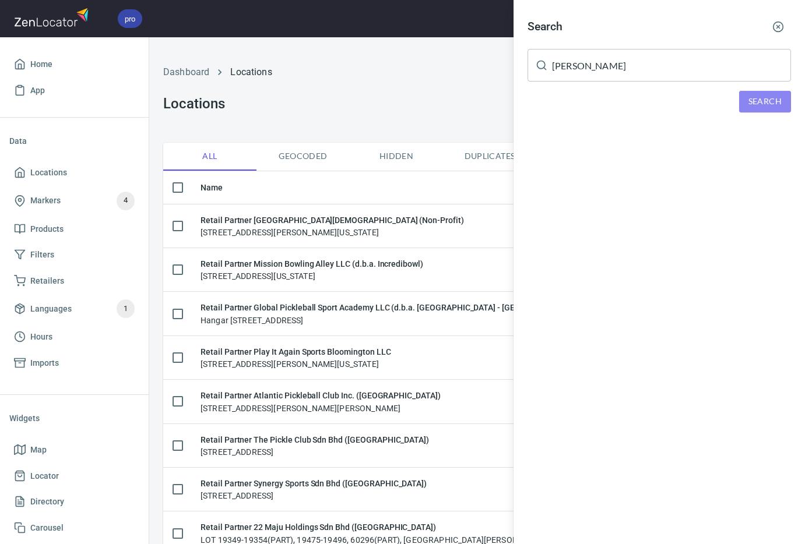
click at [745, 105] on span "Search" at bounding box center [764, 101] width 33 height 15
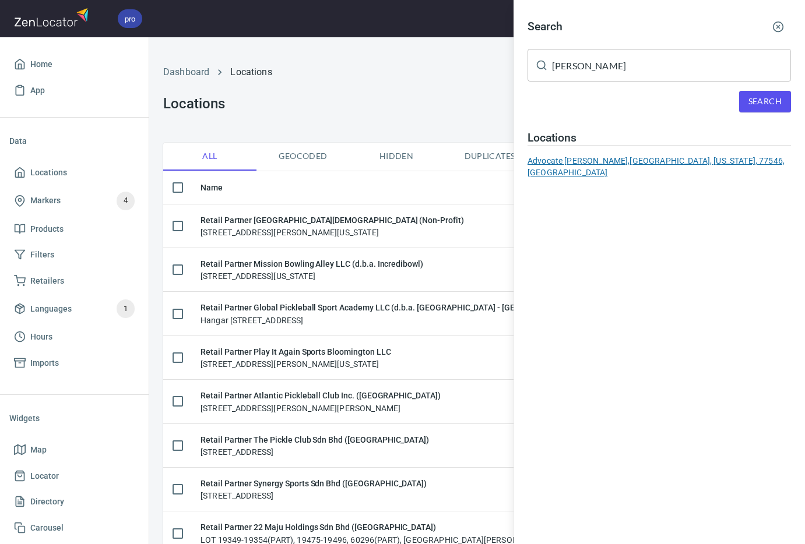
click at [658, 162] on div "Advocate [PERSON_NAME], [GEOGRAPHIC_DATA], [US_STATE], 77546, [GEOGRAPHIC_DATA]" at bounding box center [658, 166] width 263 height 23
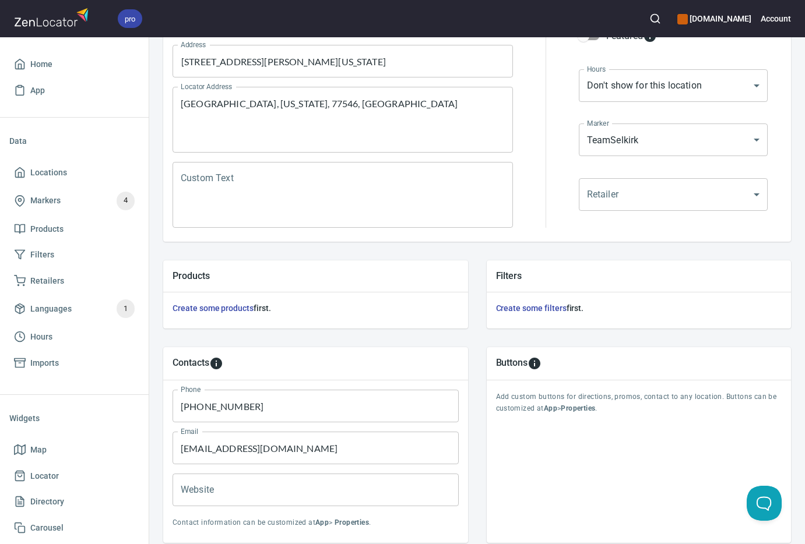
scroll to position [290, 0]
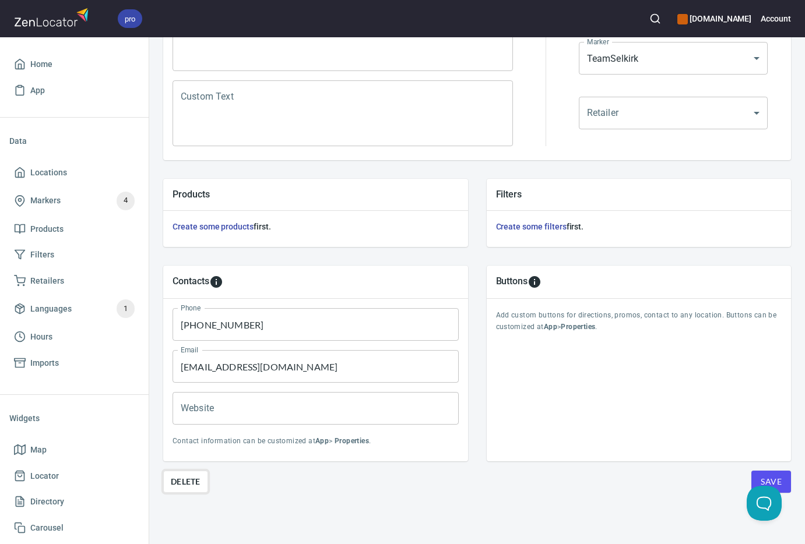
click at [192, 475] on span "Delete" at bounding box center [186, 482] width 30 height 14
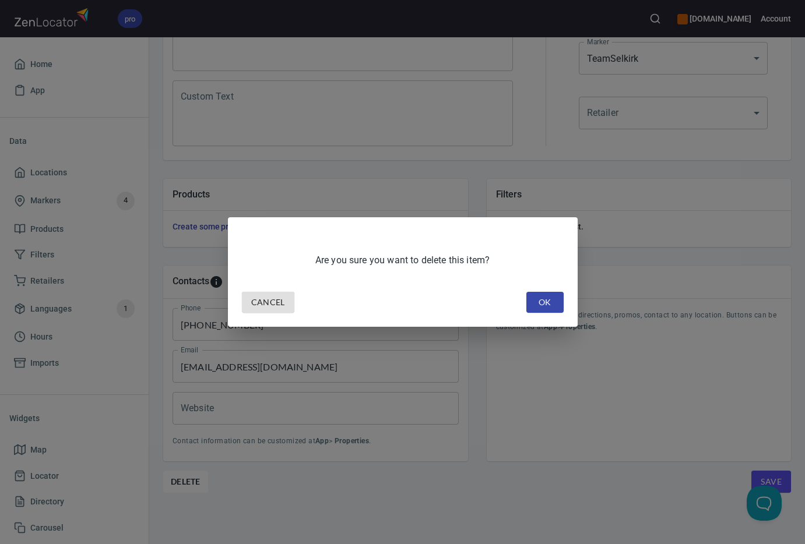
click at [540, 307] on span "OK" at bounding box center [545, 302] width 19 height 15
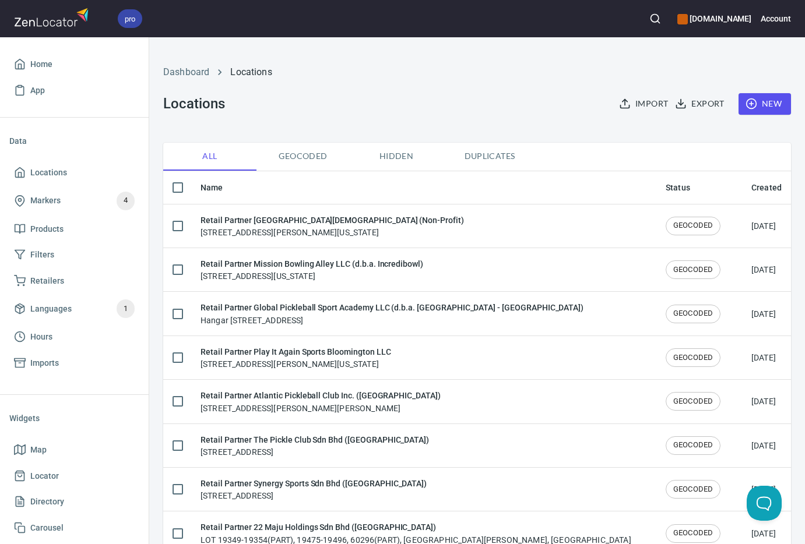
click at [658, 22] on circle "button" at bounding box center [655, 19] width 8 height 8
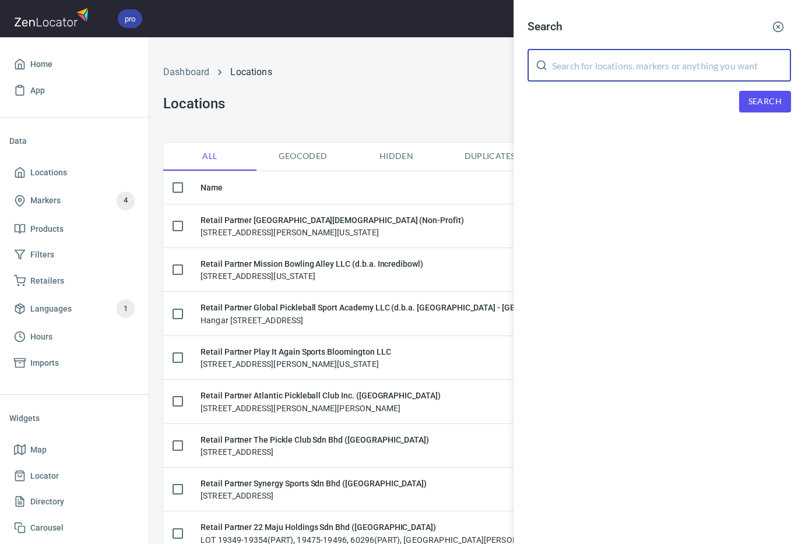
click at [672, 59] on input "text" at bounding box center [671, 65] width 239 height 33
paste input "[PERSON_NAME]"
click at [745, 105] on span "Search" at bounding box center [764, 101] width 33 height 15
drag, startPoint x: 612, startPoint y: 64, endPoint x: 537, endPoint y: 64, distance: 75.2
click at [537, 64] on div "[PERSON_NAME] ​" at bounding box center [658, 65] width 263 height 33
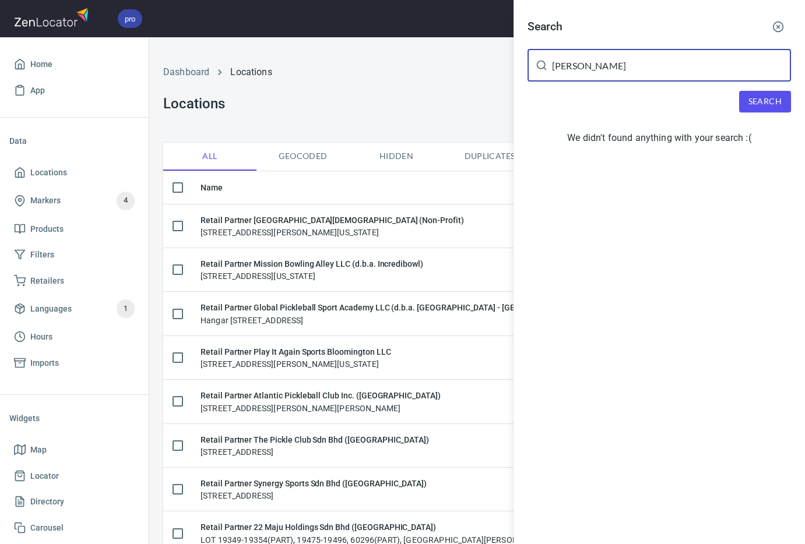
paste input "[PERSON_NAME]"
type input "[PERSON_NAME]"
click at [742, 102] on button "Search" at bounding box center [765, 102] width 52 height 22
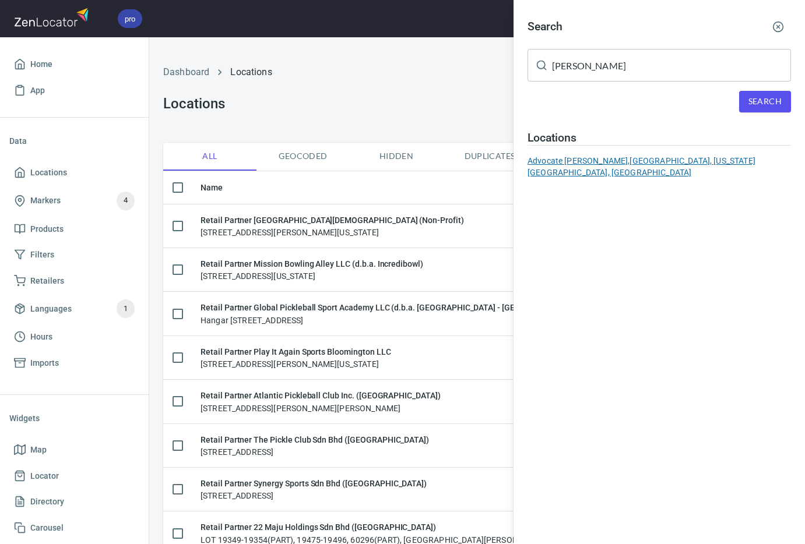
click at [637, 161] on div "Advocate [PERSON_NAME], [GEOGRAPHIC_DATA], [US_STATE][GEOGRAPHIC_DATA], [GEOGRA…" at bounding box center [658, 166] width 263 height 23
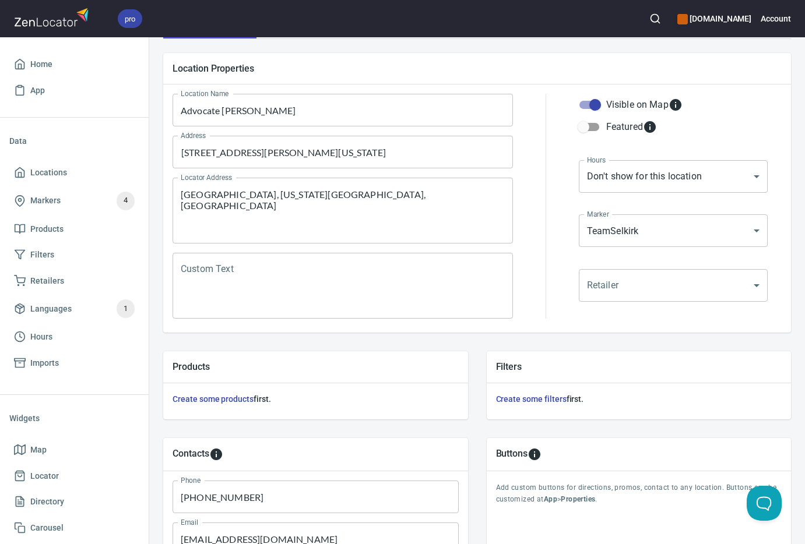
scroll to position [290, 0]
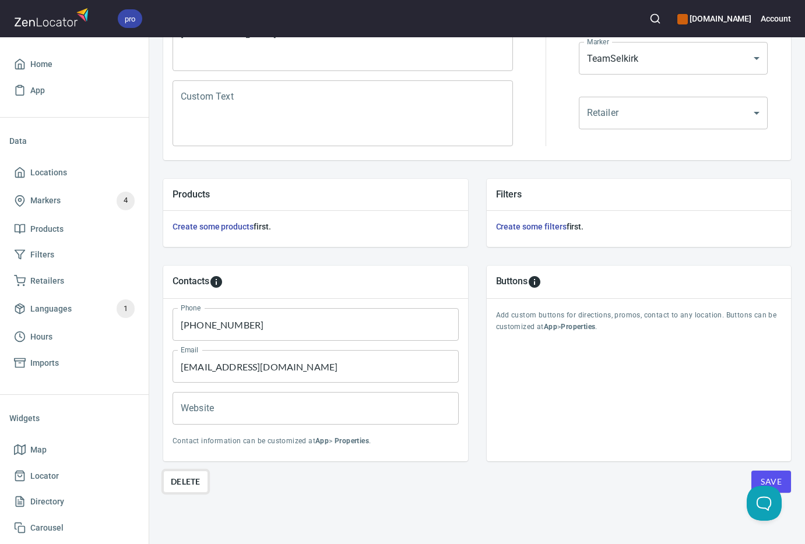
click at [190, 475] on span "Delete" at bounding box center [186, 482] width 30 height 14
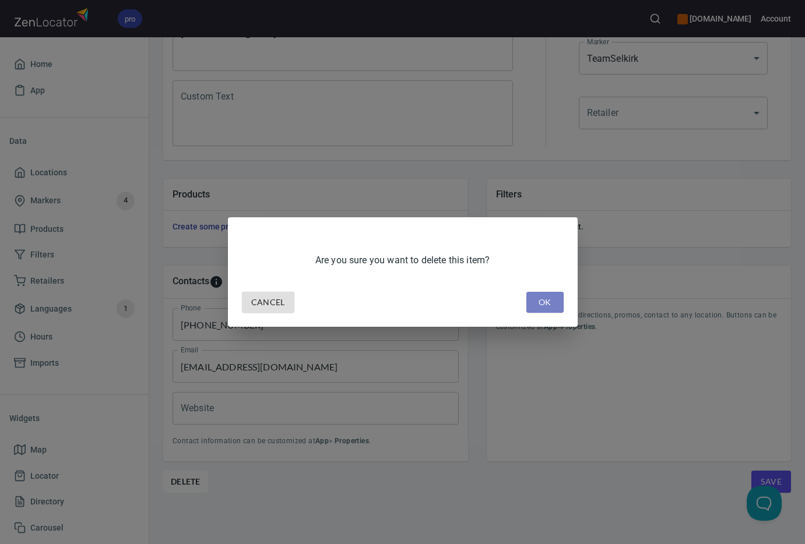
click at [543, 296] on span "OK" at bounding box center [545, 302] width 19 height 15
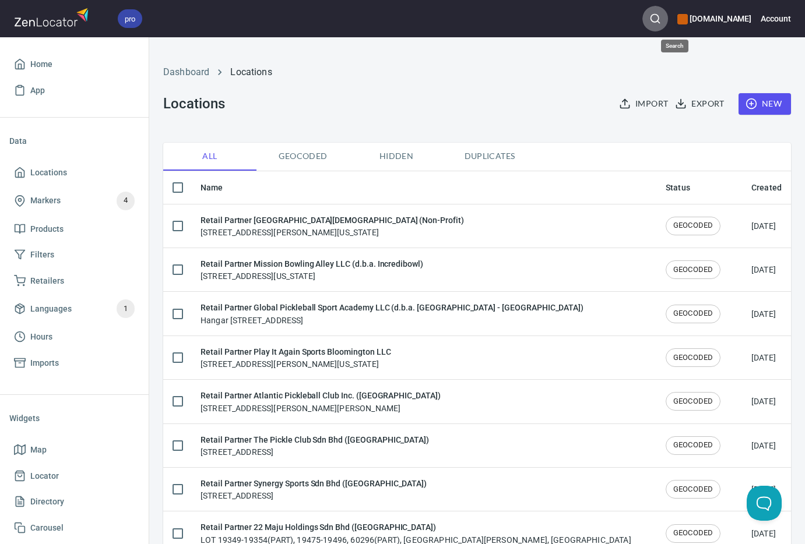
click at [661, 19] on icon "button" at bounding box center [655, 19] width 12 height 12
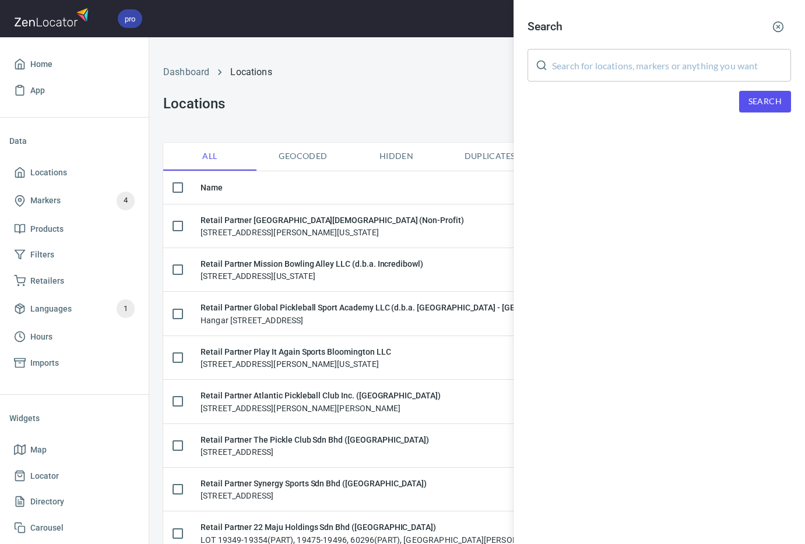
click at [655, 70] on input "text" at bounding box center [671, 65] width 239 height 33
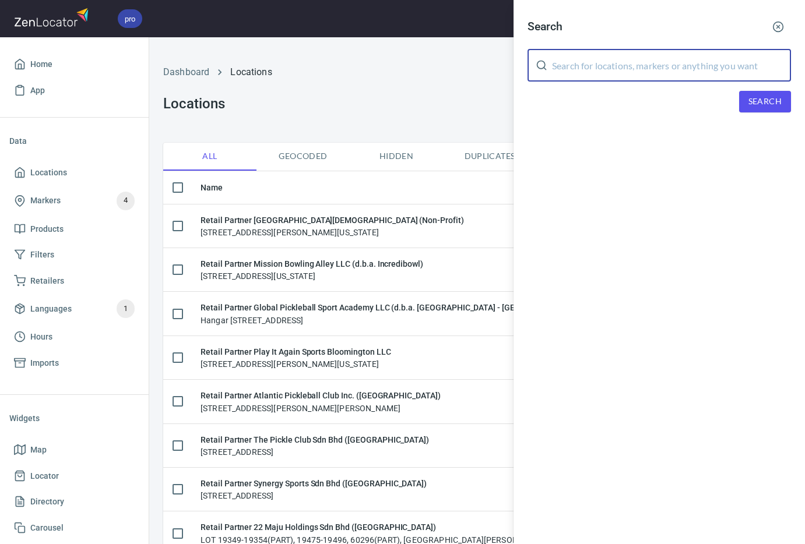
paste input "[PERSON_NAME]"
type input "[PERSON_NAME]"
click at [745, 101] on span "Search" at bounding box center [764, 101] width 33 height 15
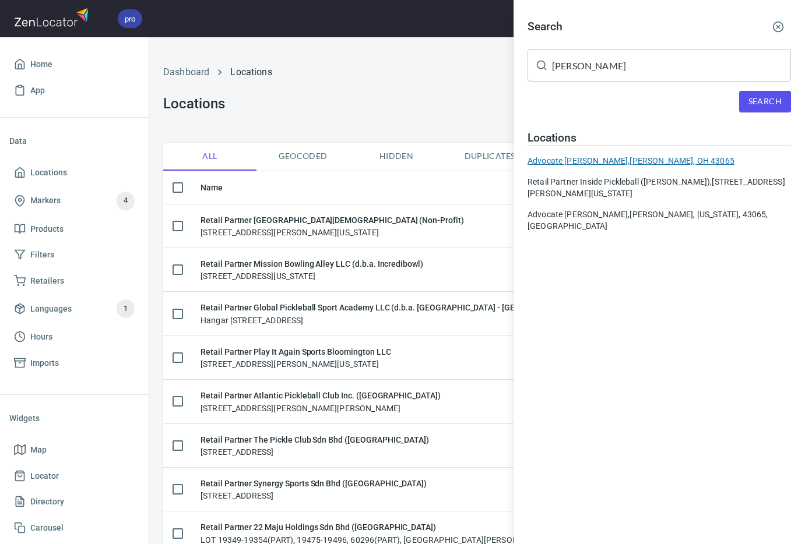
click at [636, 160] on div "Advocate [PERSON_NAME], [PERSON_NAME], OH 43065" at bounding box center [658, 161] width 263 height 12
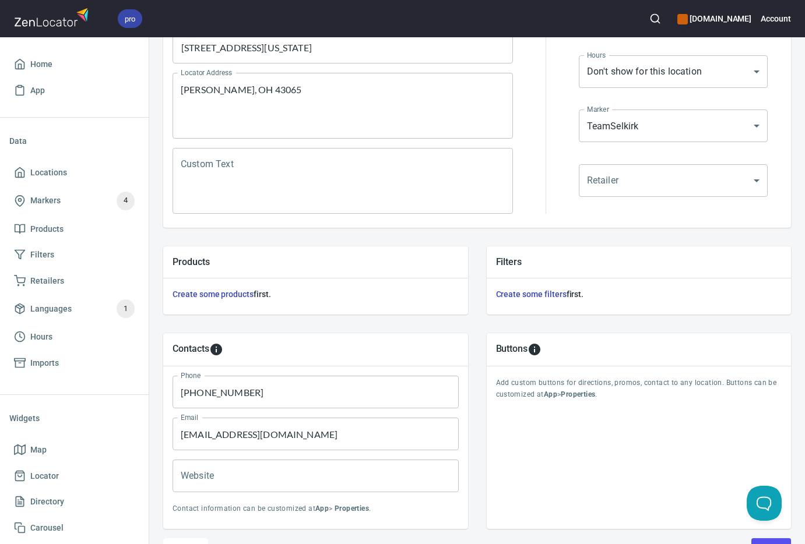
scroll to position [290, 0]
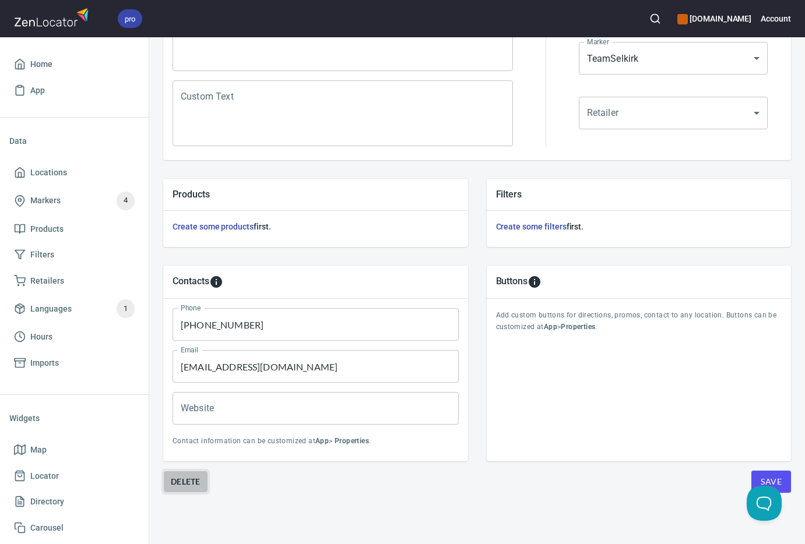
click at [199, 475] on span "Delete" at bounding box center [186, 482] width 30 height 14
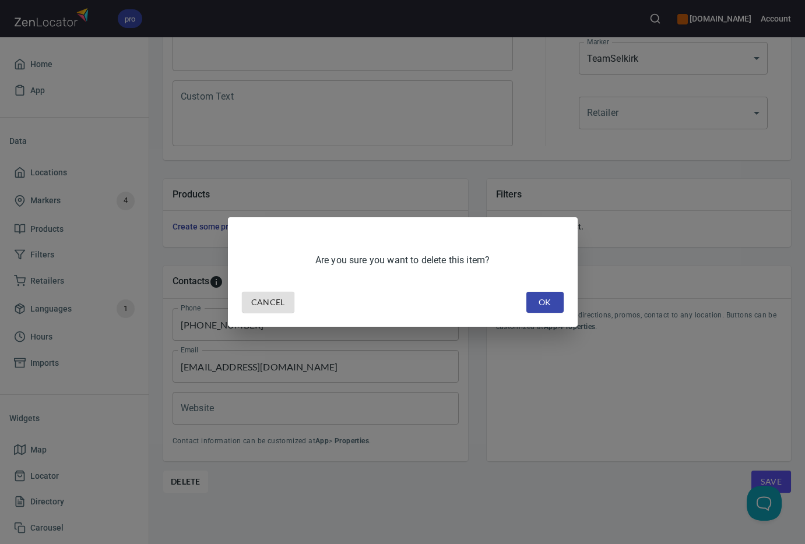
click at [557, 301] on button "OK" at bounding box center [544, 303] width 37 height 22
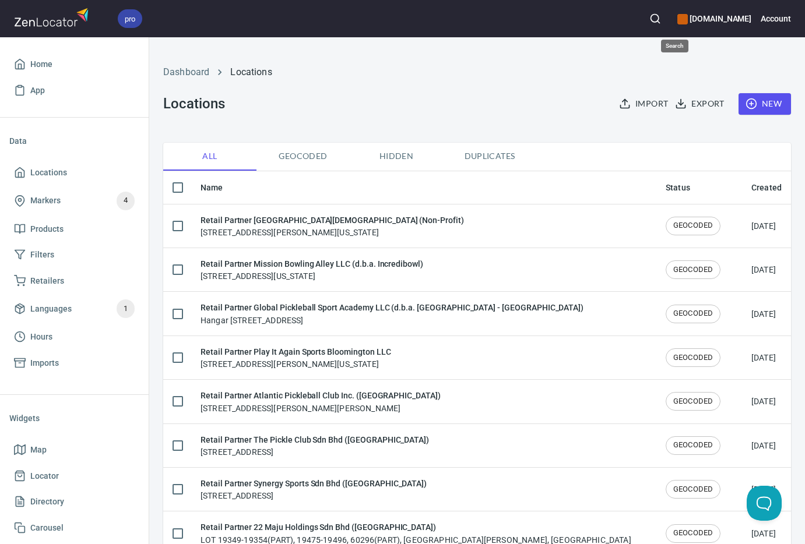
click at [661, 15] on icon "button" at bounding box center [655, 19] width 12 height 12
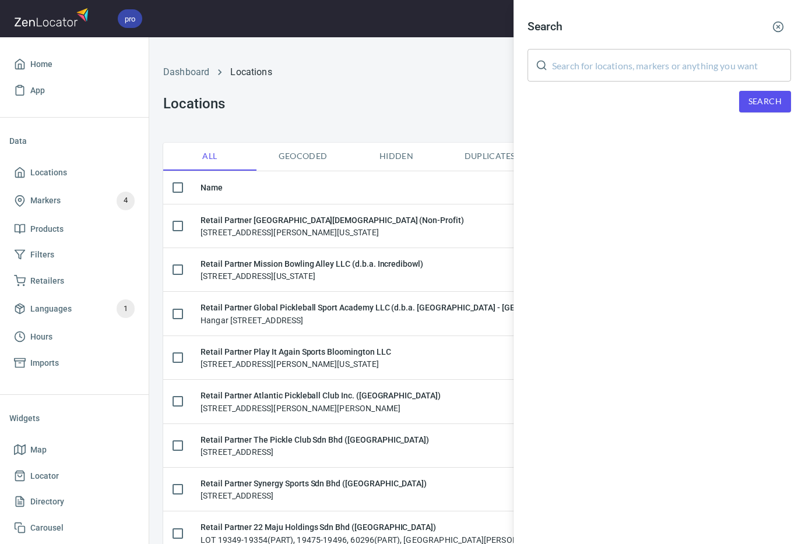
click at [654, 81] on div "Search ​ Search" at bounding box center [658, 72] width 291 height 145
click at [657, 76] on input "text" at bounding box center [671, 65] width 239 height 33
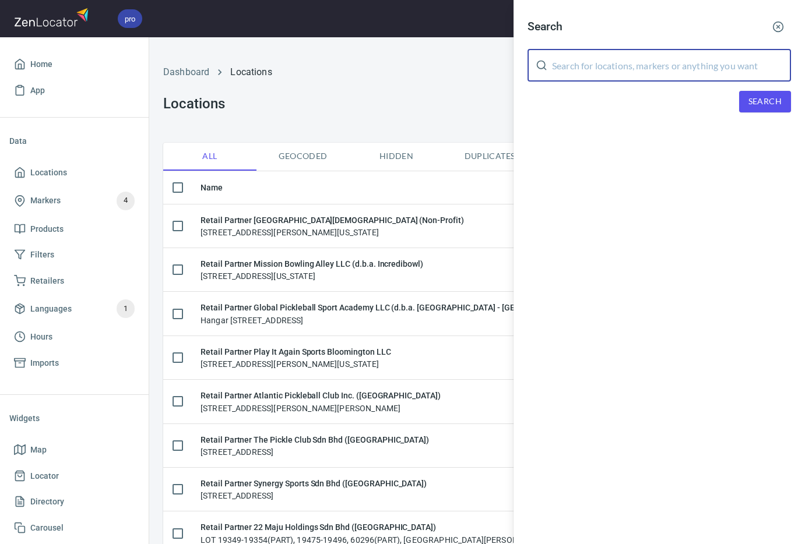
paste input "[PERSON_NAME]"
type input "[PERSON_NAME]"
click at [745, 101] on span "Search" at bounding box center [764, 101] width 33 height 15
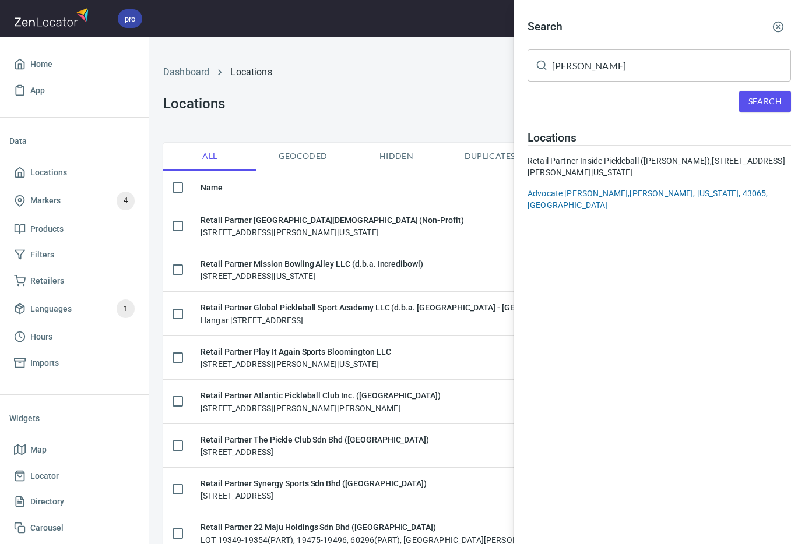
click at [631, 190] on div "Advocate [PERSON_NAME], [PERSON_NAME], [US_STATE], 43065, [GEOGRAPHIC_DATA]" at bounding box center [658, 199] width 263 height 23
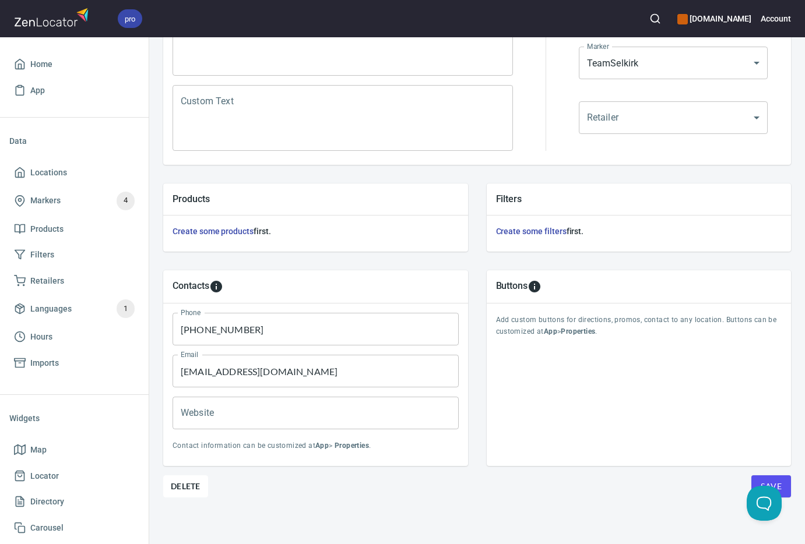
scroll to position [290, 0]
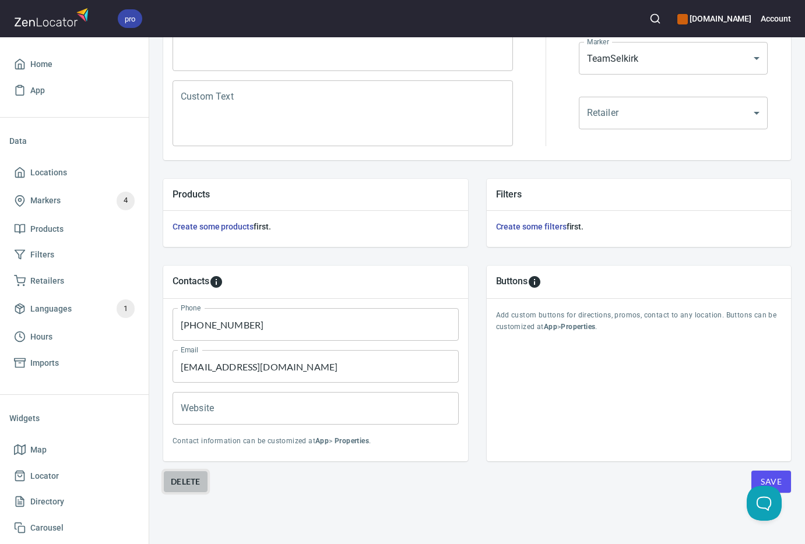
click at [197, 475] on span "Delete" at bounding box center [186, 482] width 30 height 14
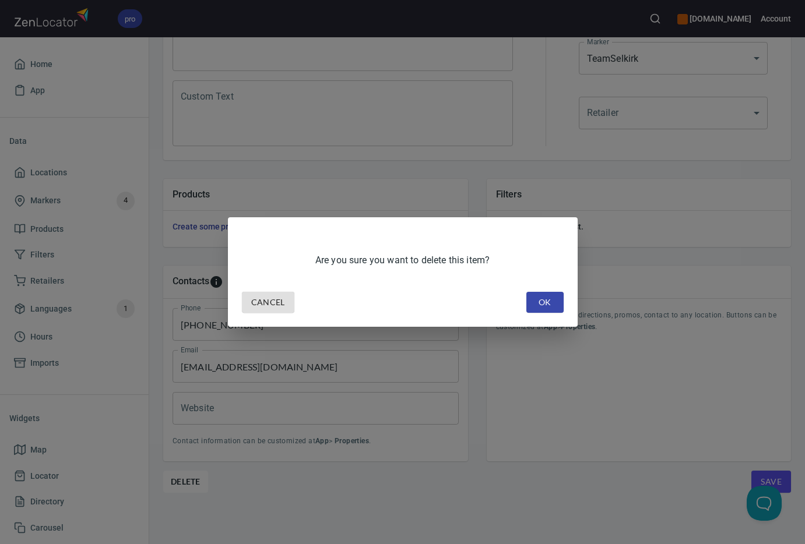
click at [543, 303] on span "OK" at bounding box center [545, 302] width 19 height 15
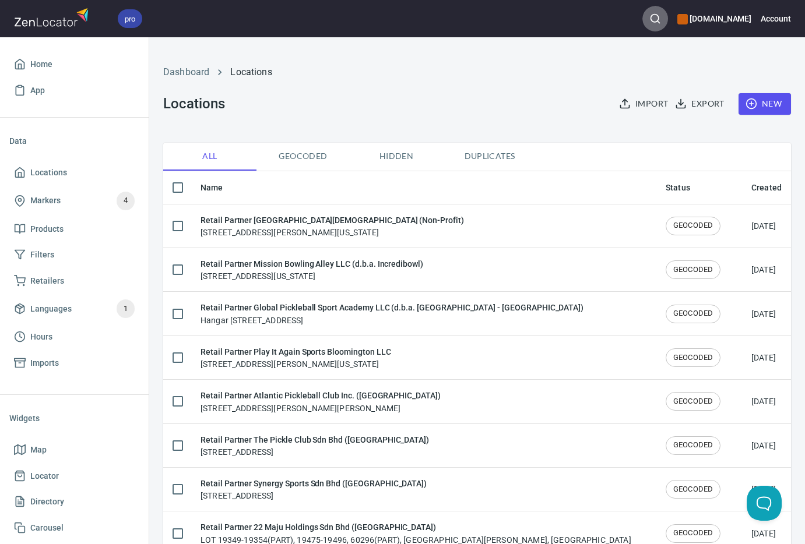
click at [661, 17] on icon "button" at bounding box center [655, 19] width 12 height 12
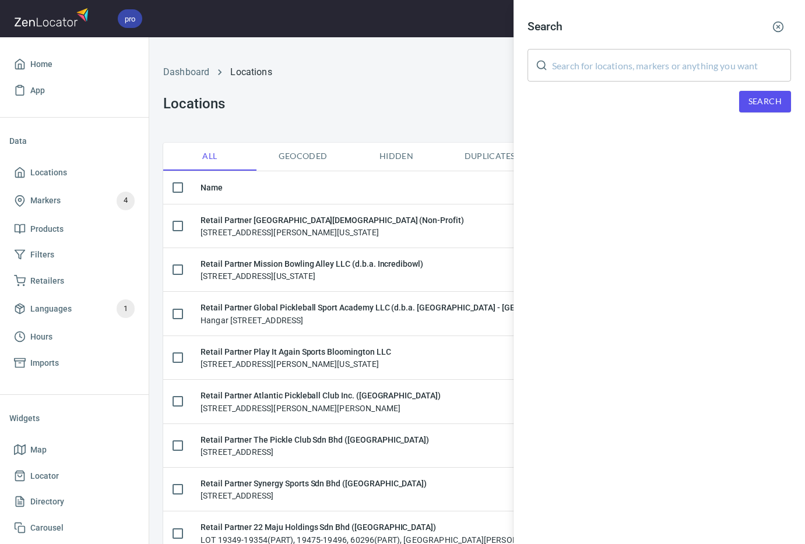
click at [632, 69] on input "text" at bounding box center [671, 65] width 239 height 33
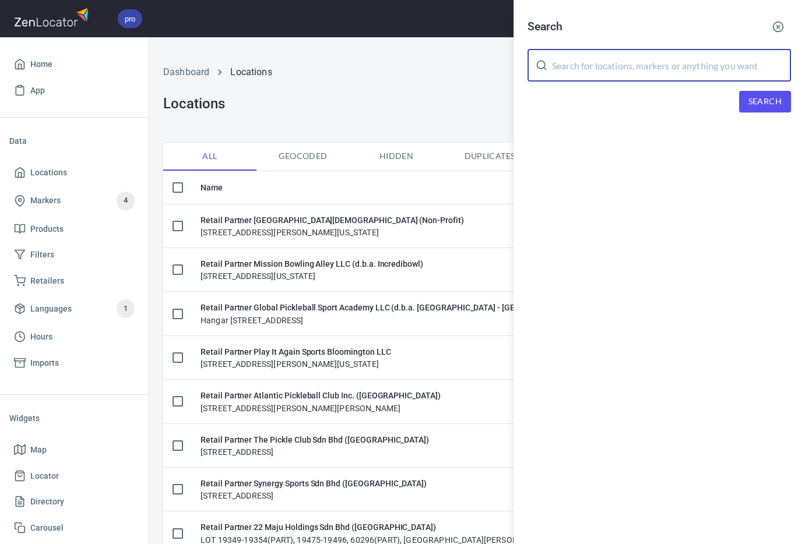
paste input "[PERSON_NAME]"
type input "[PERSON_NAME]"
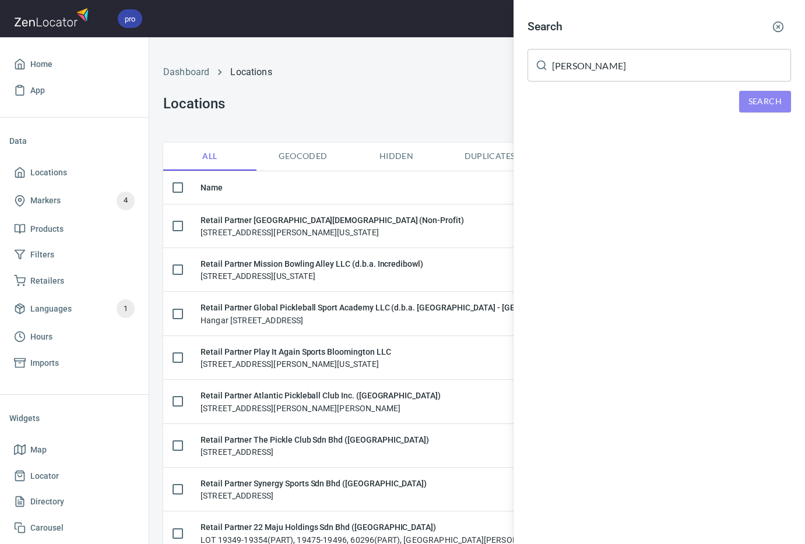
click at [745, 101] on span "Search" at bounding box center [764, 101] width 33 height 15
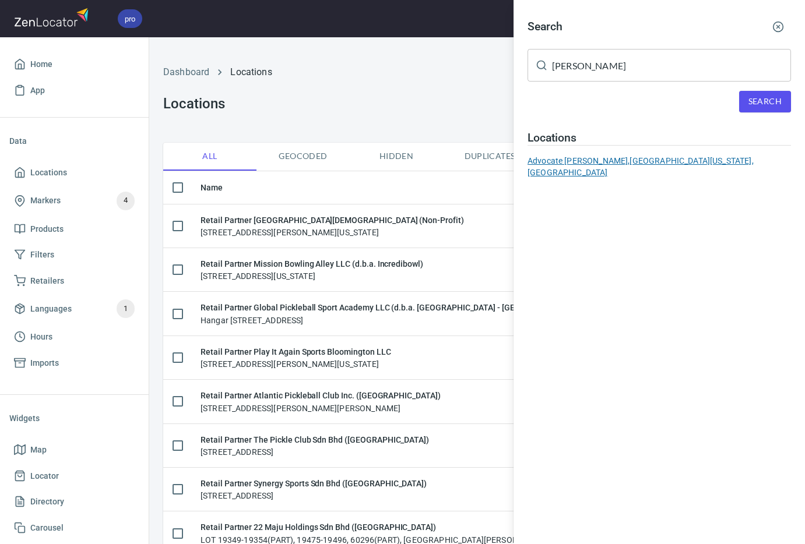
click at [653, 160] on div "Advocate [PERSON_NAME], [GEOGRAPHIC_DATA][US_STATE], [GEOGRAPHIC_DATA]" at bounding box center [658, 166] width 263 height 23
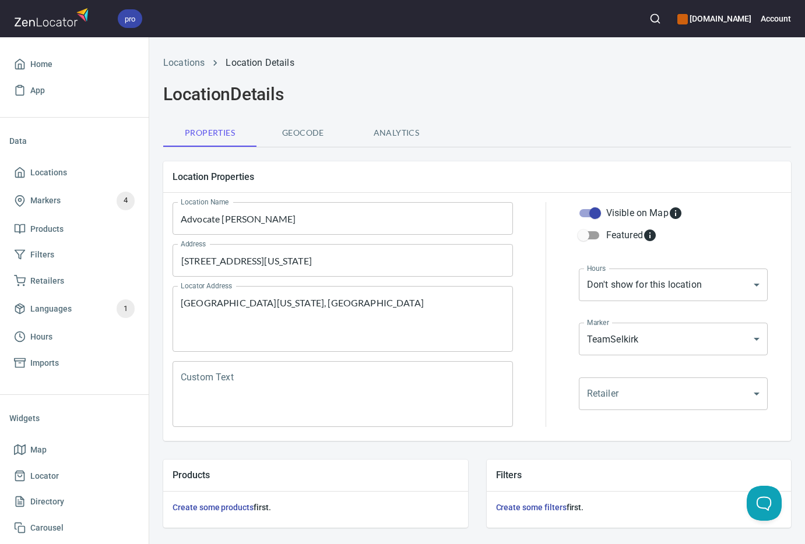
scroll to position [290, 0]
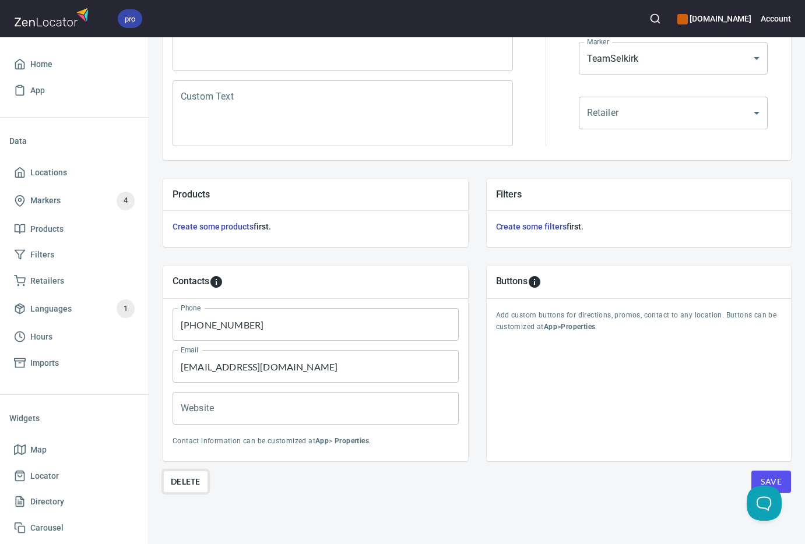
click at [193, 475] on span "Delete" at bounding box center [186, 482] width 30 height 14
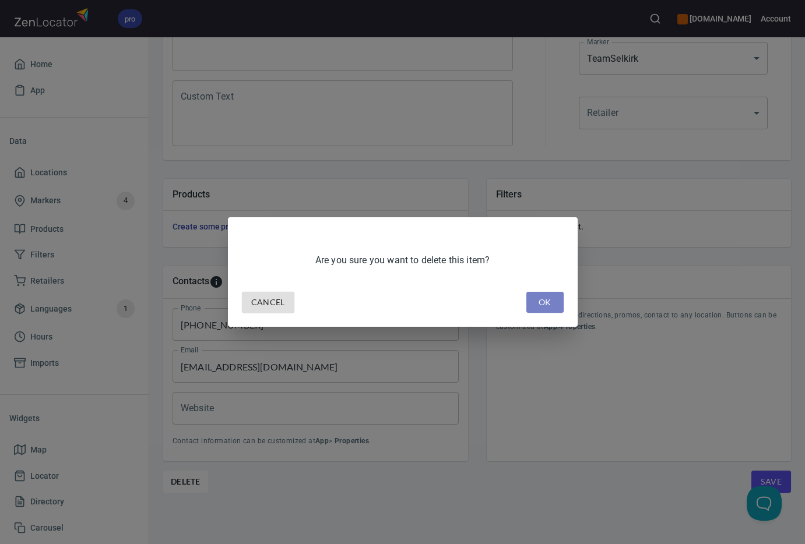
click at [552, 306] on span "OK" at bounding box center [545, 302] width 19 height 15
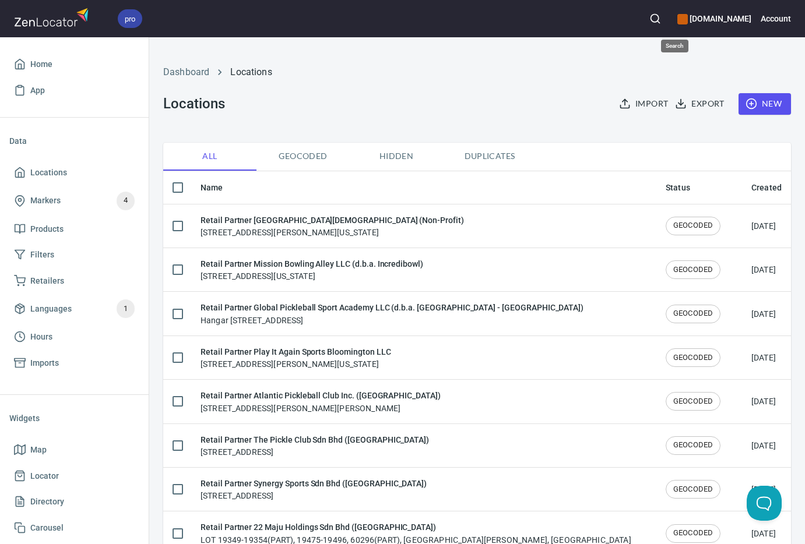
click at [661, 16] on icon "button" at bounding box center [655, 19] width 12 height 12
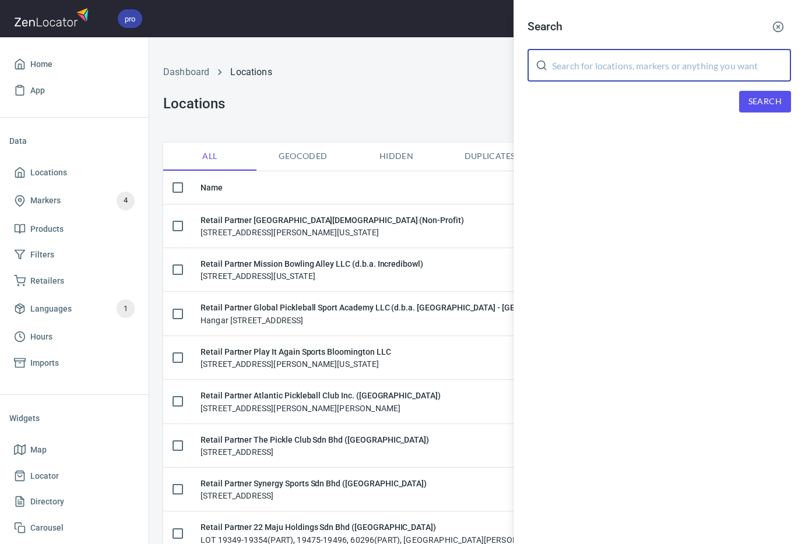
click at [657, 66] on input "text" at bounding box center [671, 65] width 239 height 33
paste input "[PERSON_NAME]"
type input "[PERSON_NAME]"
click at [745, 99] on span "Search" at bounding box center [764, 101] width 33 height 15
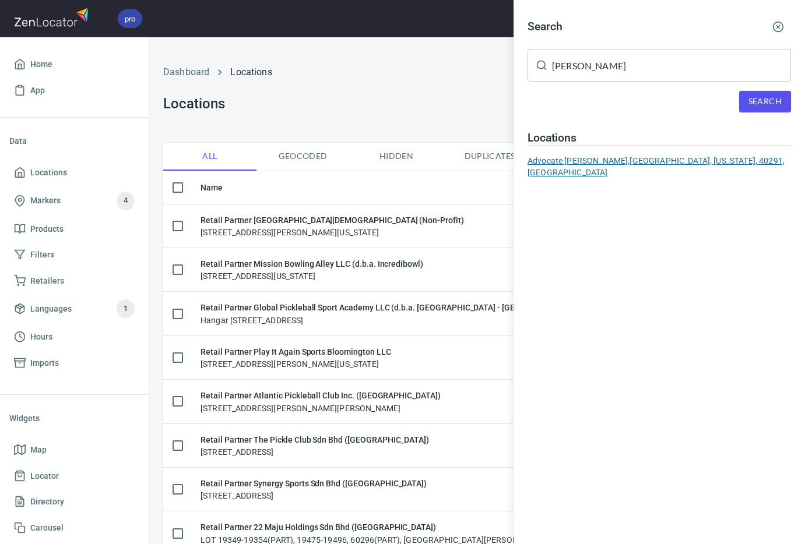
click at [612, 157] on div "Advocate [PERSON_NAME], [GEOGRAPHIC_DATA], [US_STATE], 40291, [GEOGRAPHIC_DATA]" at bounding box center [658, 166] width 263 height 23
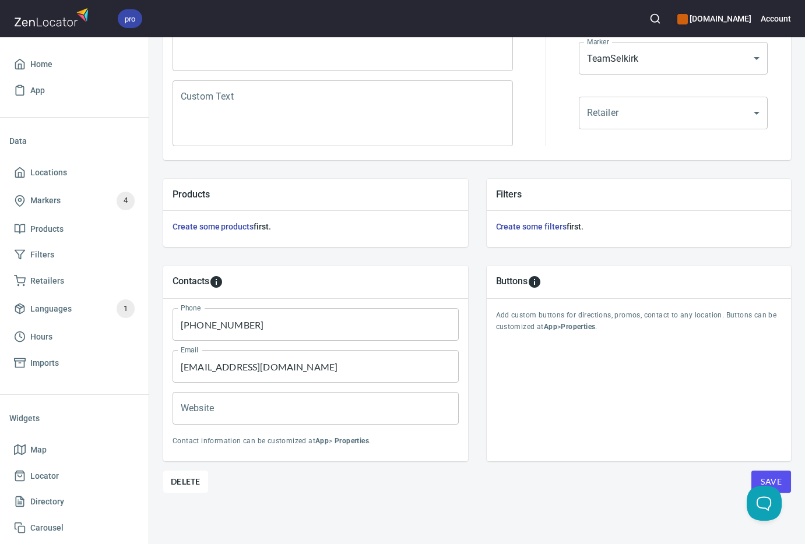
scroll to position [290, 0]
click at [191, 475] on span "Delete" at bounding box center [186, 482] width 30 height 14
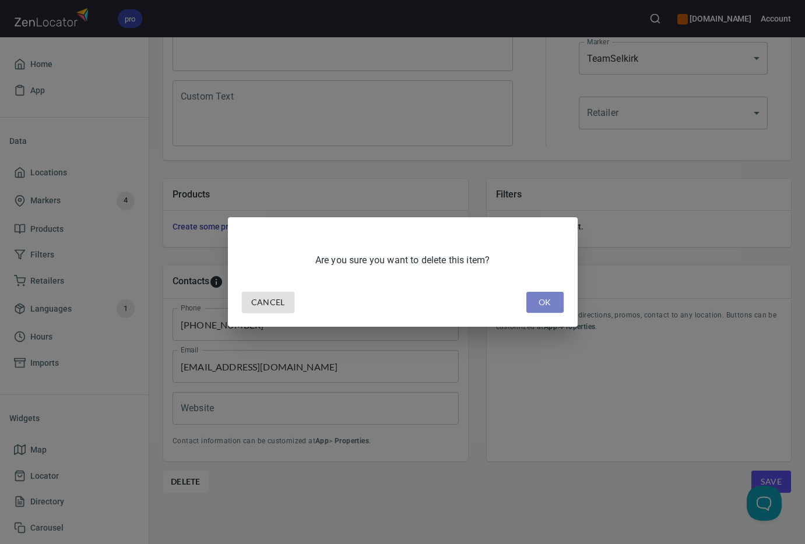
click at [545, 299] on span "OK" at bounding box center [545, 302] width 19 height 15
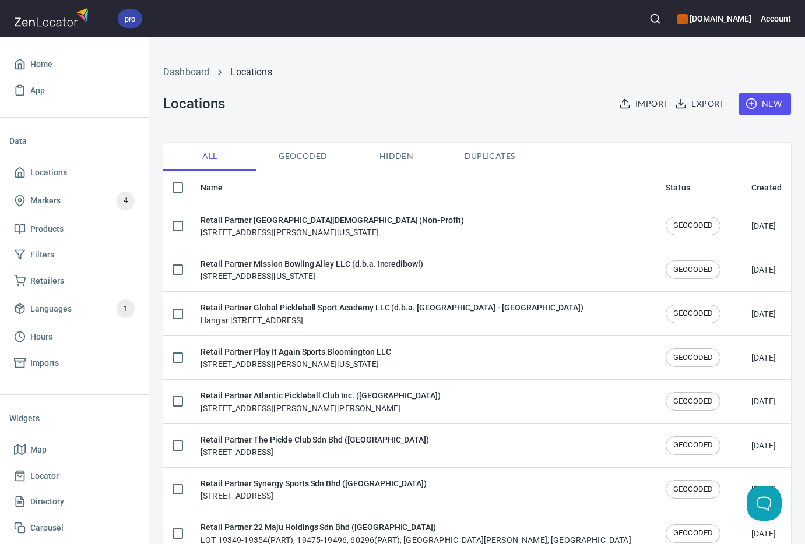
click at [661, 17] on icon "button" at bounding box center [655, 19] width 12 height 12
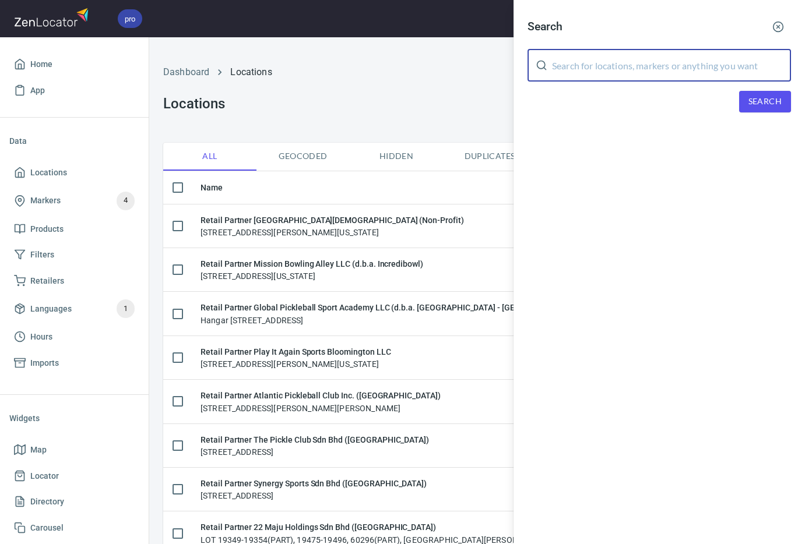
click at [629, 64] on input "text" at bounding box center [671, 65] width 239 height 33
paste input "[PERSON_NAME]"
type input "[PERSON_NAME]"
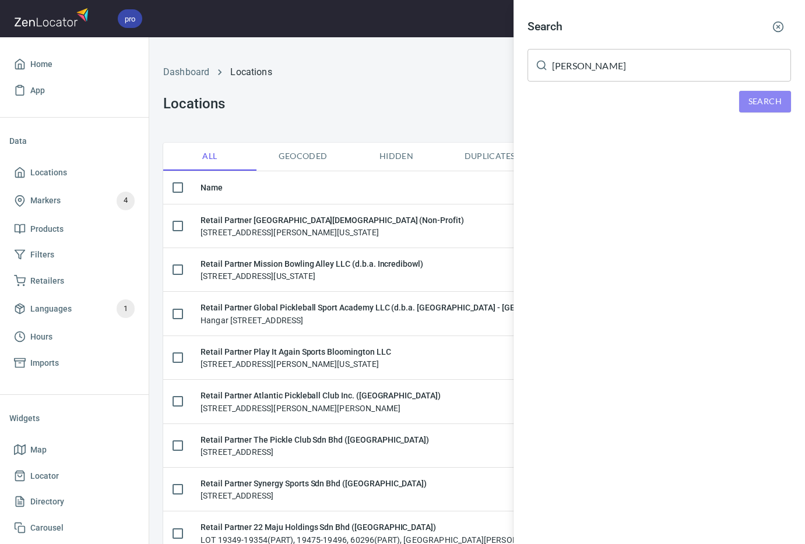
click at [745, 103] on span "Search" at bounding box center [764, 101] width 33 height 15
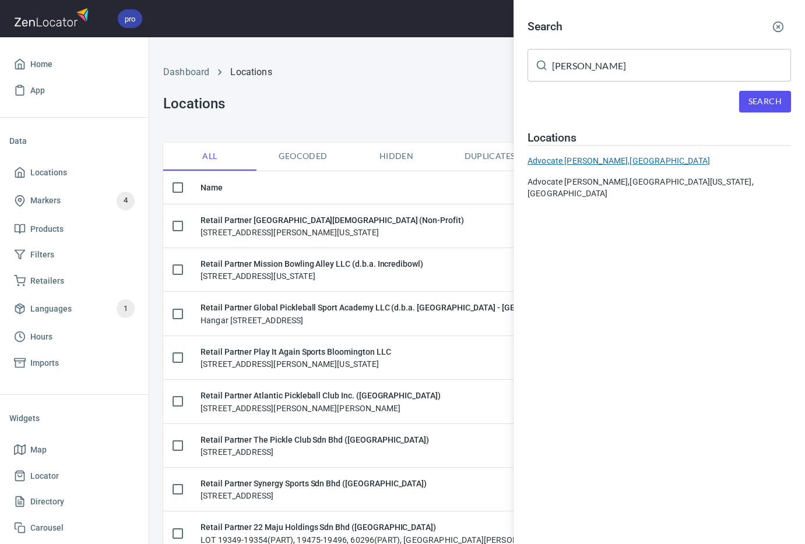
click at [651, 159] on div "Advocate [PERSON_NAME], [GEOGRAPHIC_DATA]" at bounding box center [658, 161] width 263 height 12
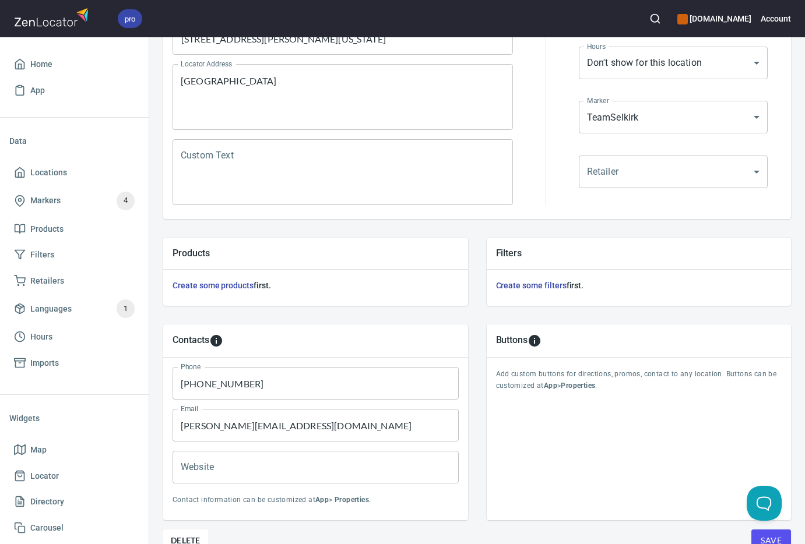
scroll to position [290, 0]
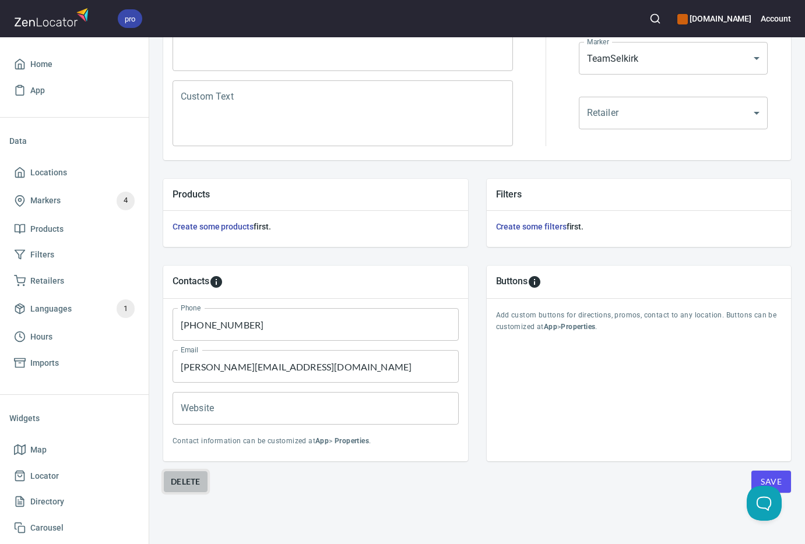
click at [193, 475] on span "Delete" at bounding box center [186, 482] width 30 height 14
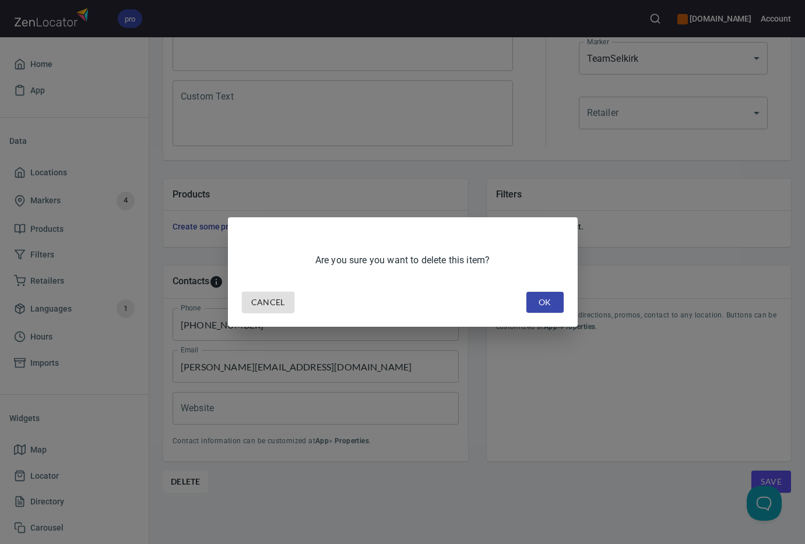
click at [551, 301] on span "OK" at bounding box center [545, 302] width 19 height 15
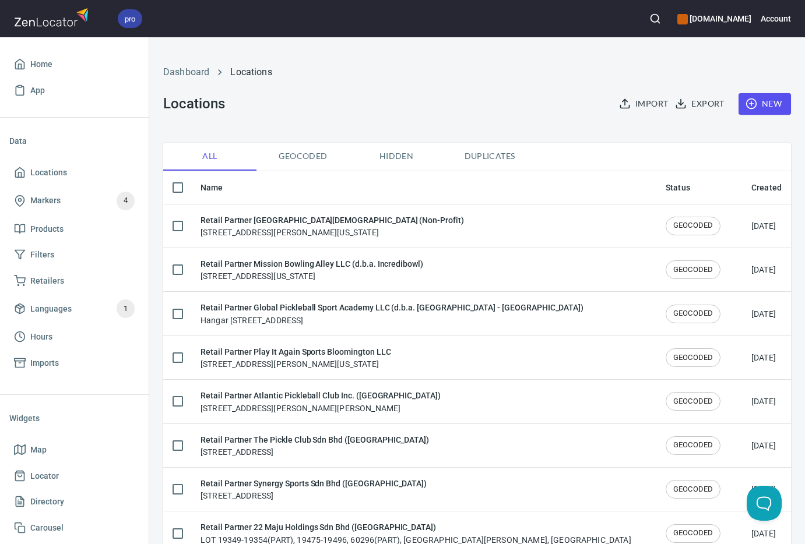
click at [661, 17] on icon "button" at bounding box center [655, 19] width 12 height 12
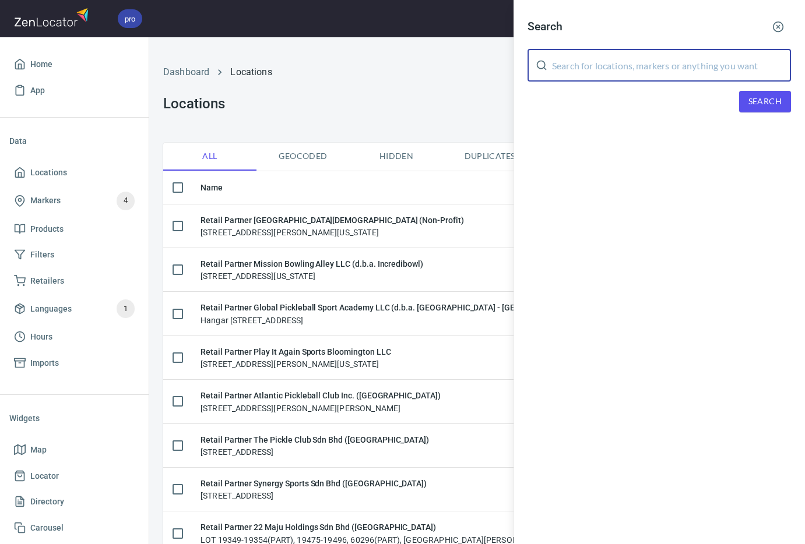
drag, startPoint x: 692, startPoint y: 60, endPoint x: 746, endPoint y: 84, distance: 58.9
click at [692, 61] on input "text" at bounding box center [671, 65] width 239 height 33
paste input "[PERSON_NAME]"
type input "[PERSON_NAME]"
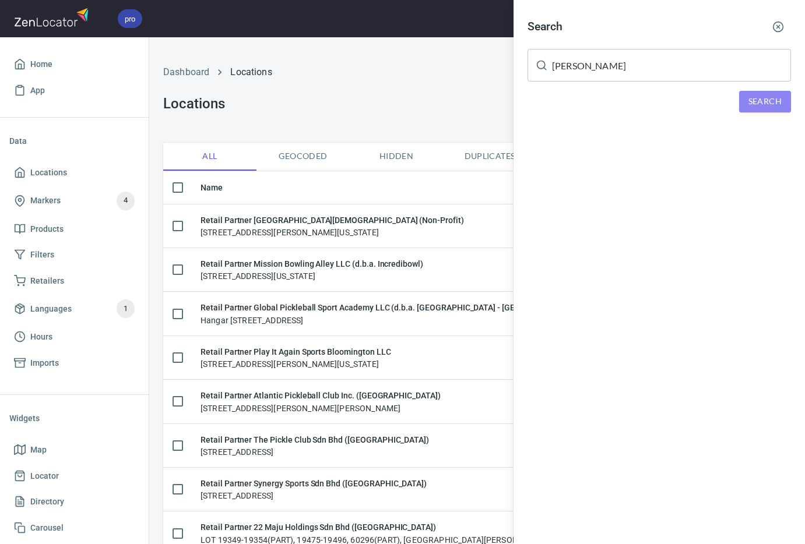
click at [745, 102] on span "Search" at bounding box center [764, 101] width 33 height 15
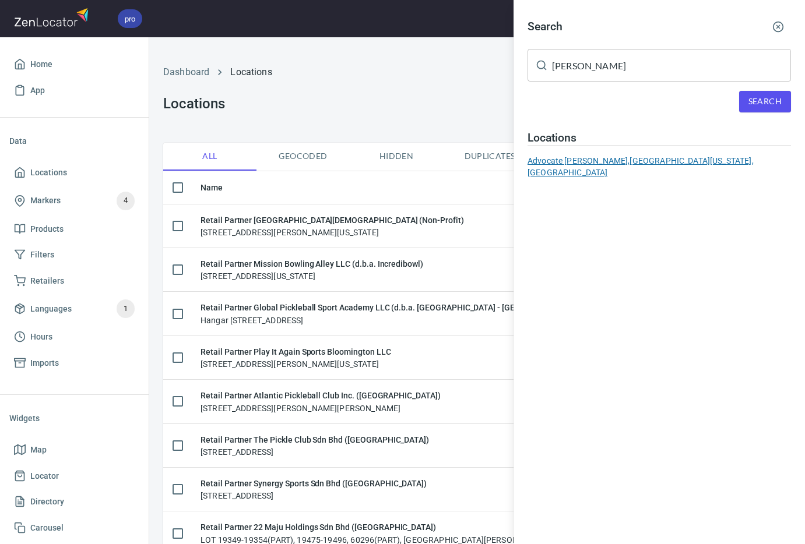
click at [626, 160] on div "Advocate [PERSON_NAME], [GEOGRAPHIC_DATA], [US_STATE], 92656, [GEOGRAPHIC_DATA]" at bounding box center [658, 166] width 263 height 23
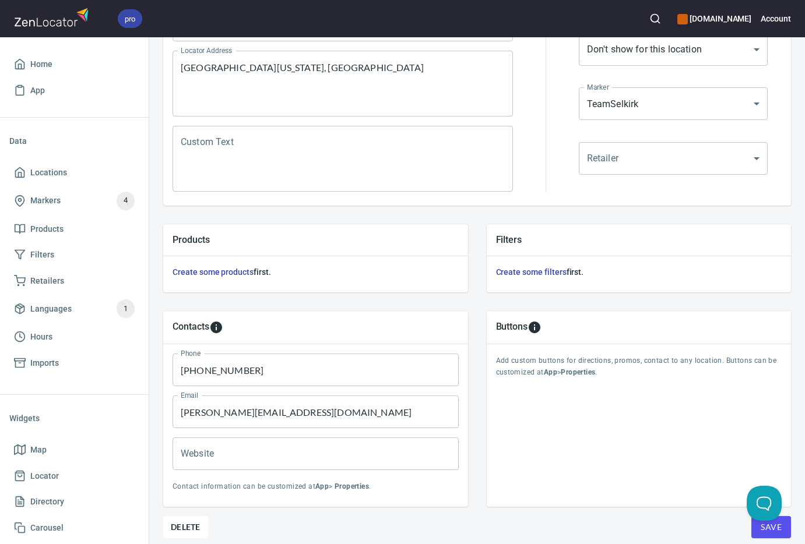
scroll to position [290, 0]
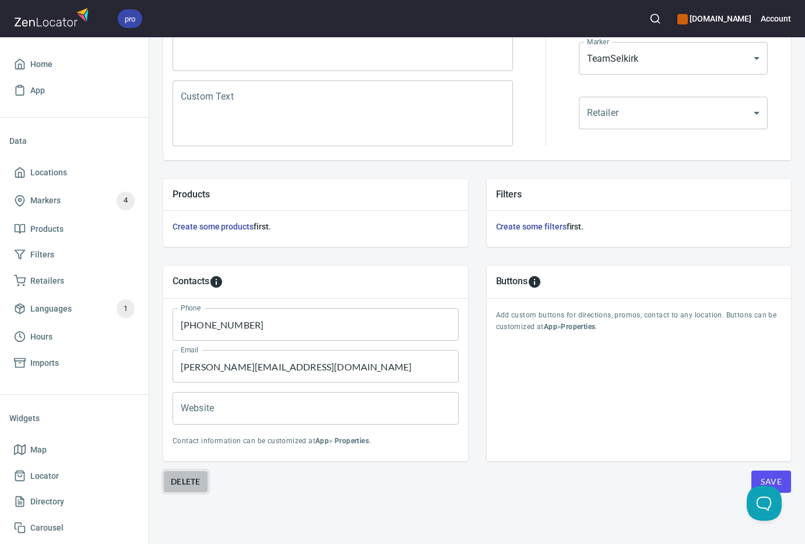
click at [172, 475] on span "Delete" at bounding box center [186, 482] width 30 height 14
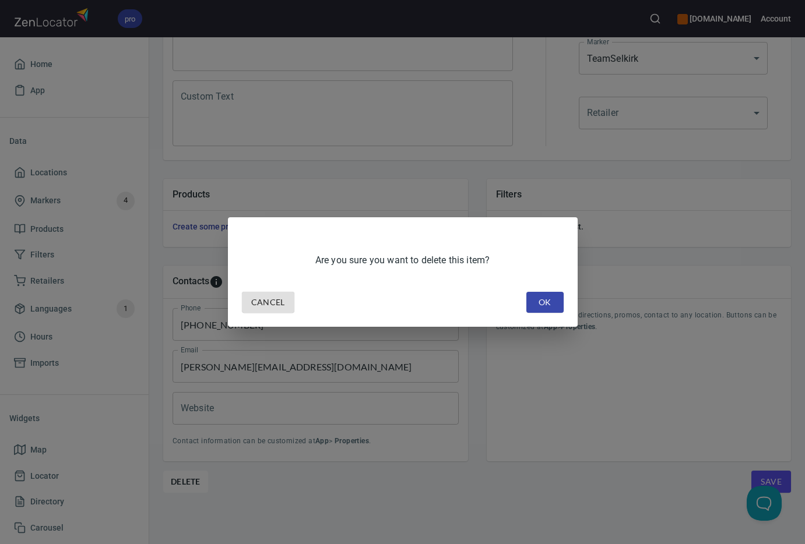
click at [536, 300] on span "OK" at bounding box center [545, 302] width 19 height 15
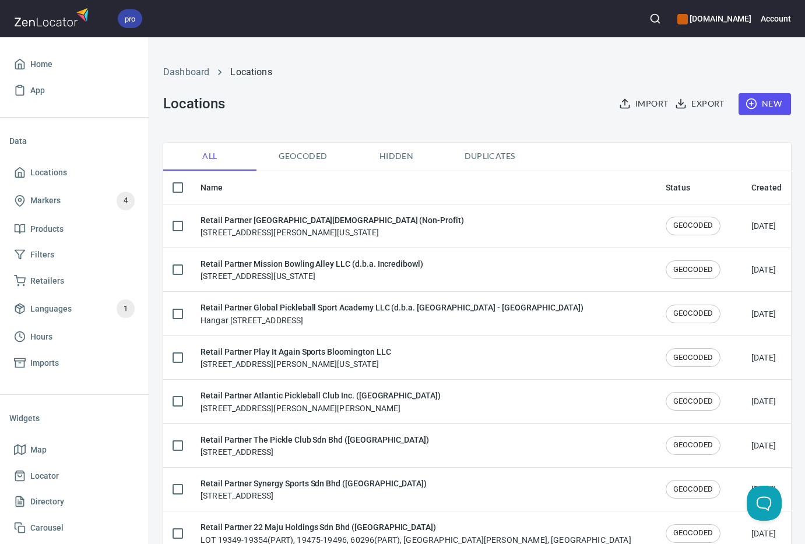
click at [661, 17] on icon "button" at bounding box center [655, 19] width 12 height 12
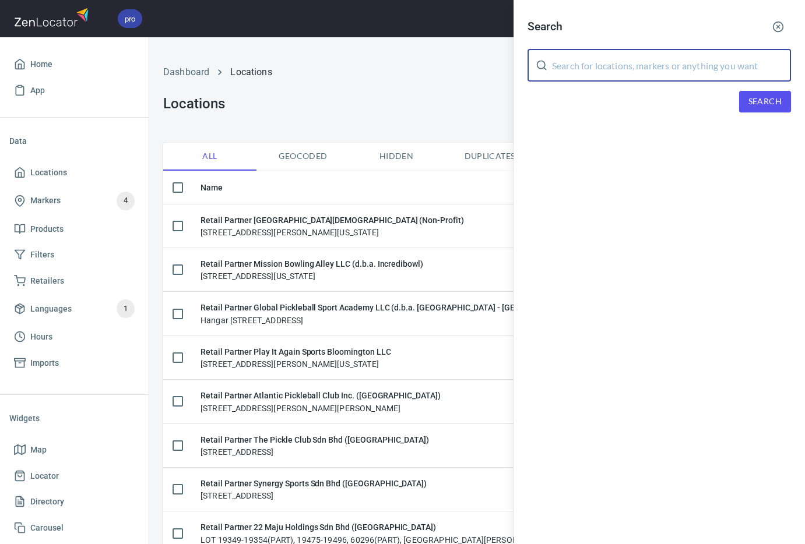
click at [675, 64] on input "text" at bounding box center [671, 65] width 239 height 33
paste input "[PERSON_NAME]"
drag, startPoint x: 756, startPoint y: 99, endPoint x: 763, endPoint y: 102, distance: 8.1
click at [745, 100] on span "Search" at bounding box center [764, 101] width 33 height 15
drag, startPoint x: 623, startPoint y: 66, endPoint x: 548, endPoint y: 66, distance: 75.2
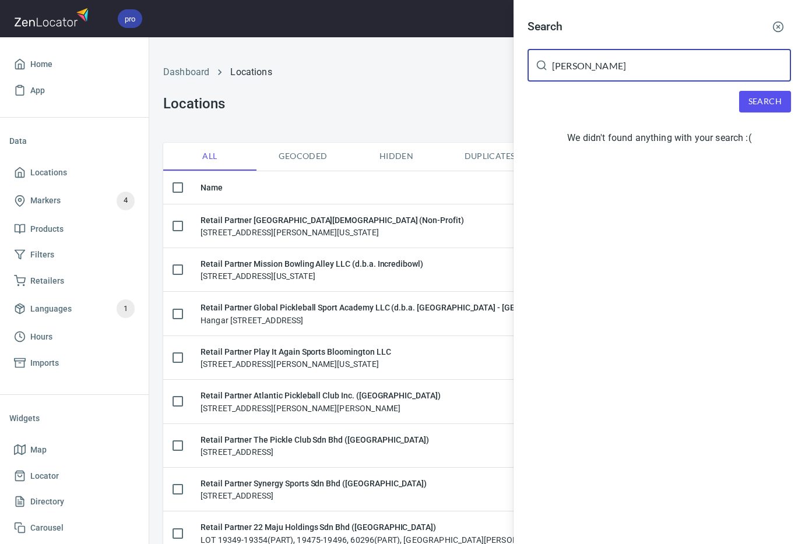
click at [548, 66] on div "[PERSON_NAME] ​" at bounding box center [658, 65] width 263 height 33
paste input "[PERSON_NAME]"
type input "[PERSON_NAME]"
click at [745, 106] on span "Search" at bounding box center [764, 101] width 33 height 15
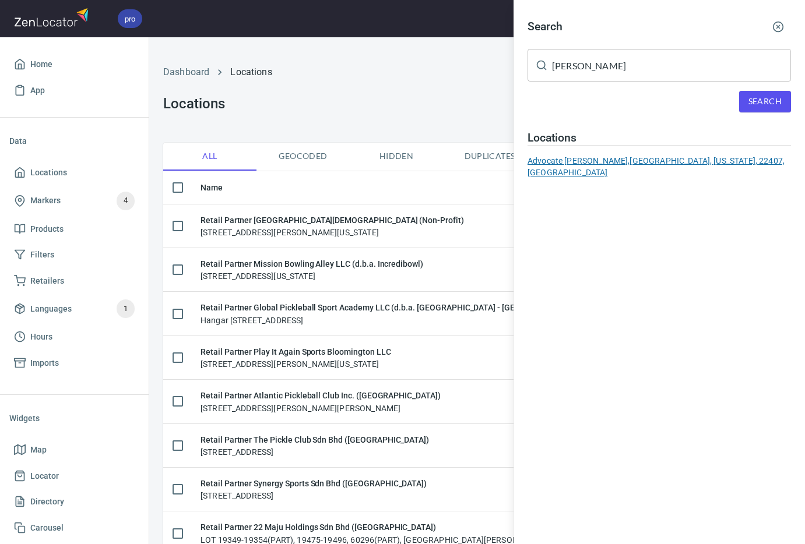
click at [623, 161] on div "Advocate [PERSON_NAME], [GEOGRAPHIC_DATA], [US_STATE], 22407, [GEOGRAPHIC_DATA]" at bounding box center [658, 166] width 263 height 23
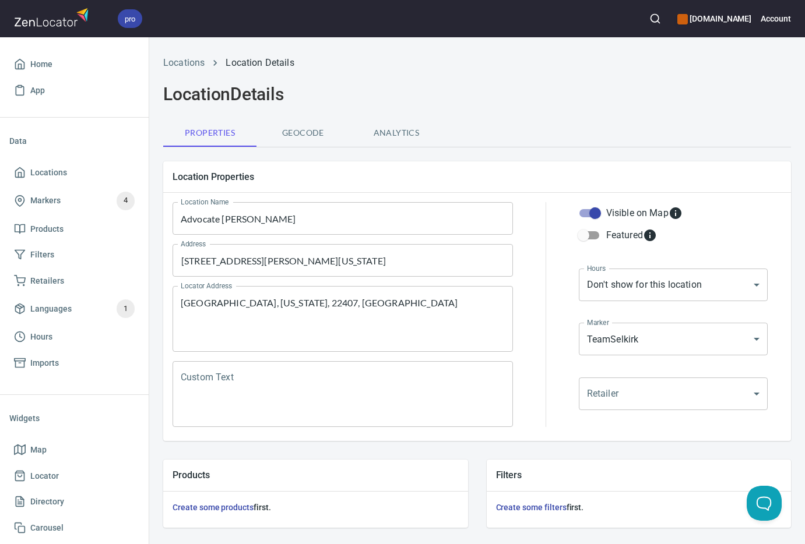
scroll to position [290, 0]
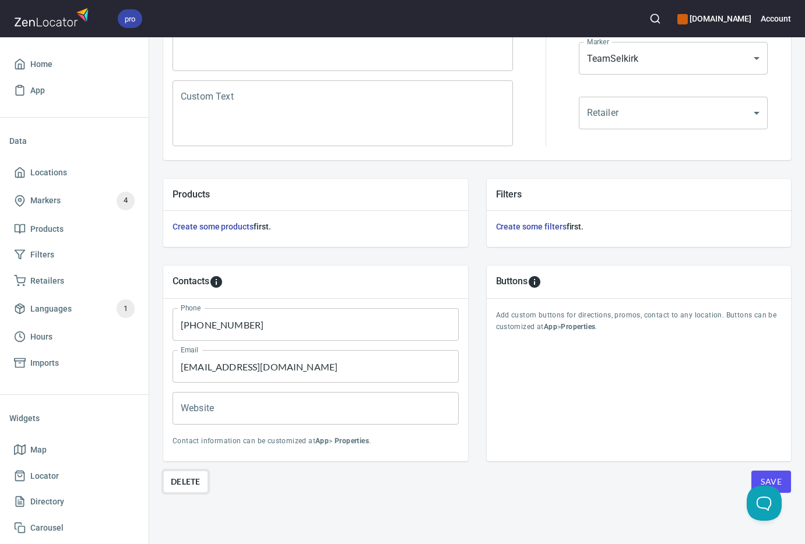
click at [186, 475] on span "Delete" at bounding box center [186, 482] width 30 height 14
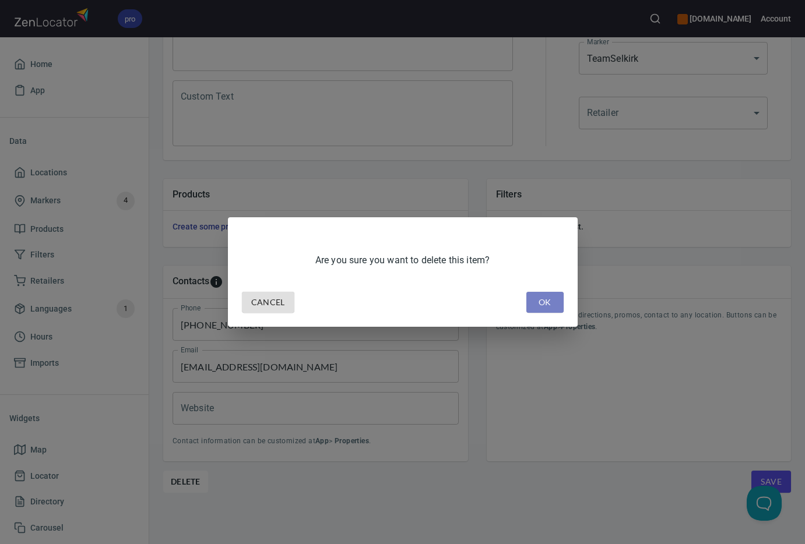
click at [537, 304] on span "OK" at bounding box center [545, 302] width 19 height 15
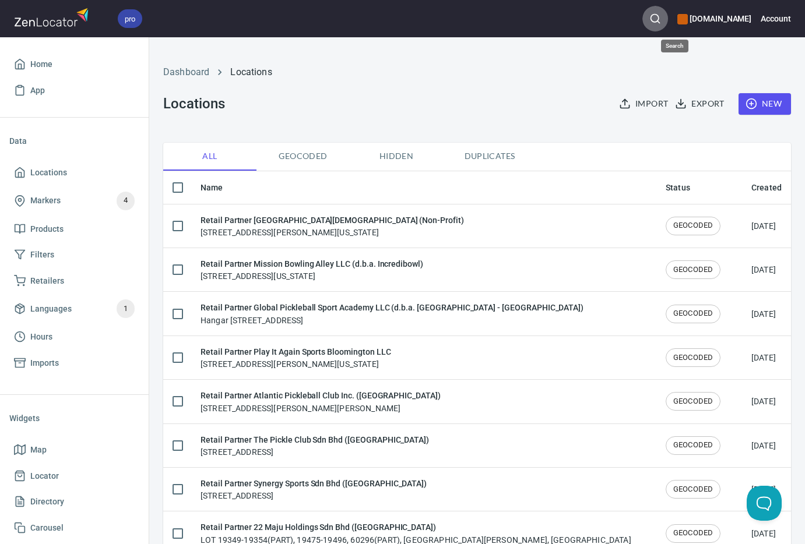
click at [661, 20] on icon "button" at bounding box center [655, 19] width 12 height 12
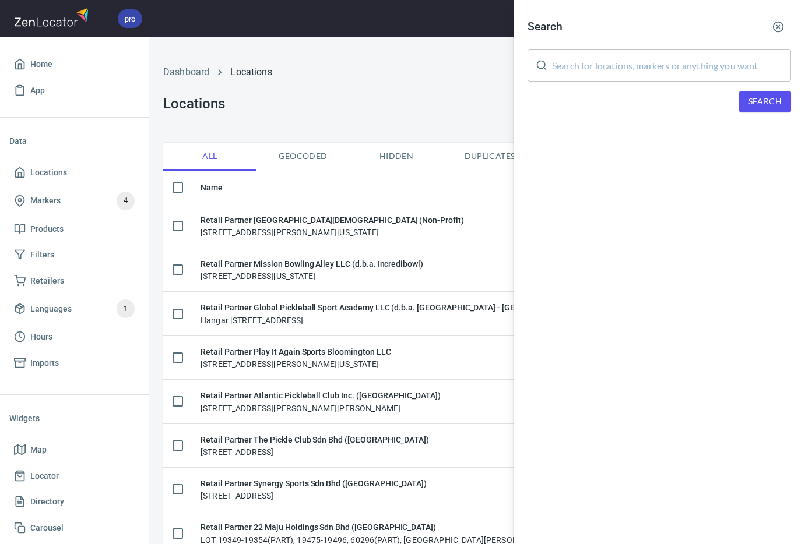
click at [684, 71] on input "text" at bounding box center [671, 65] width 239 height 33
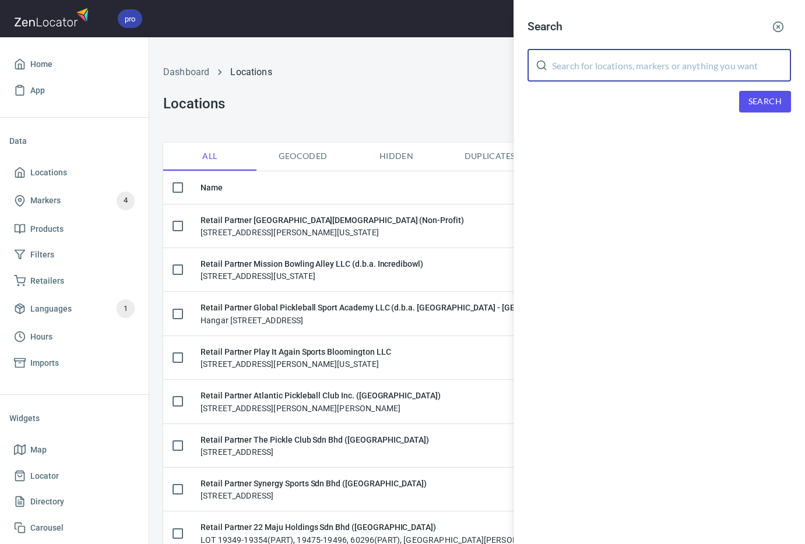
paste input "[PERSON_NAME]"
type input "[PERSON_NAME]"
click at [745, 103] on span "Search" at bounding box center [764, 101] width 33 height 15
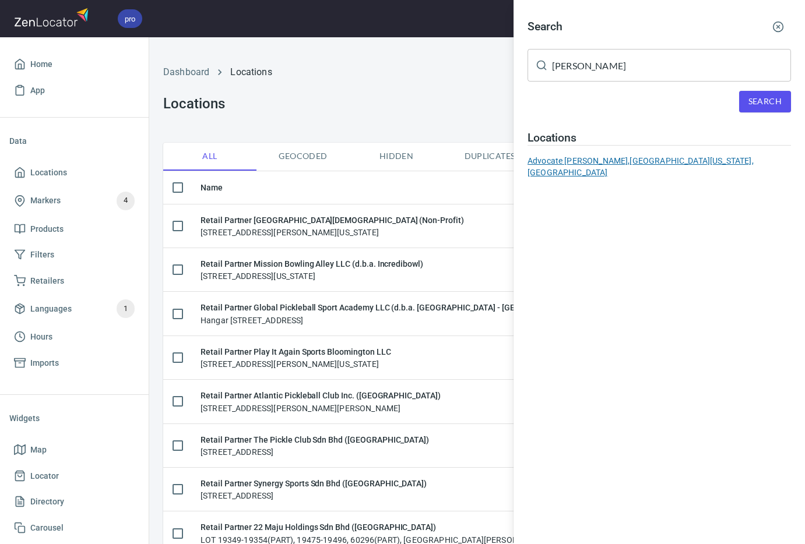
click at [658, 163] on div "Advocate [PERSON_NAME], [GEOGRAPHIC_DATA], [US_STATE], 97702, [GEOGRAPHIC_DATA]" at bounding box center [658, 166] width 263 height 23
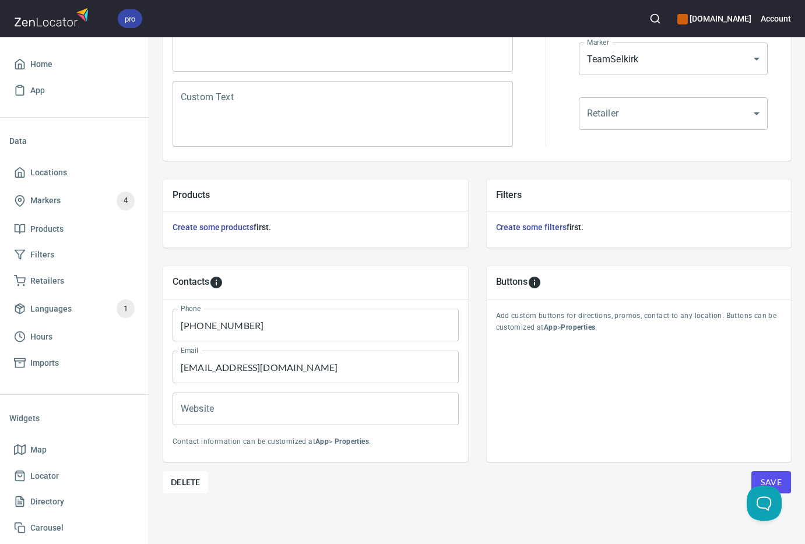
scroll to position [290, 0]
click at [174, 475] on span "Delete" at bounding box center [186, 482] width 30 height 14
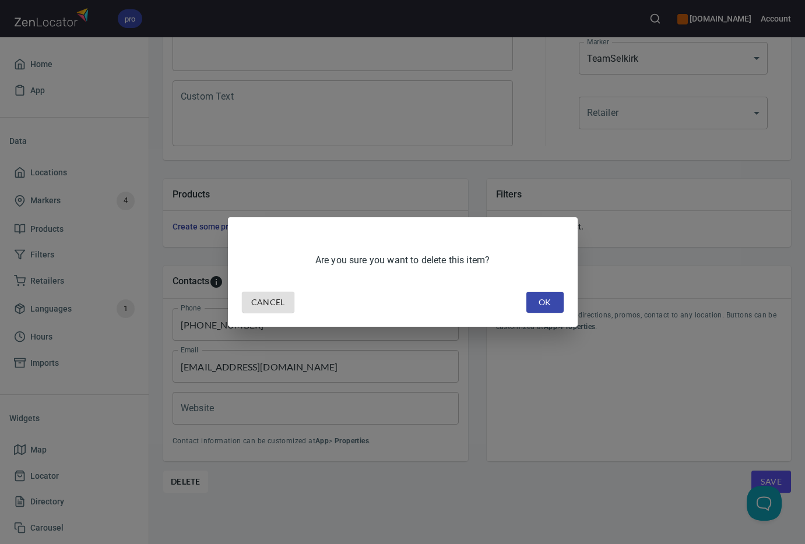
click at [552, 302] on span "OK" at bounding box center [545, 302] width 19 height 15
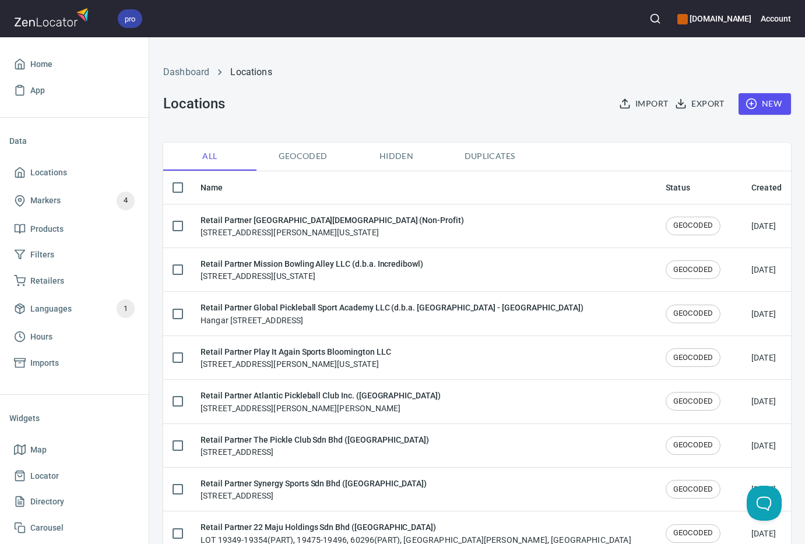
click at [661, 16] on icon "button" at bounding box center [655, 19] width 12 height 12
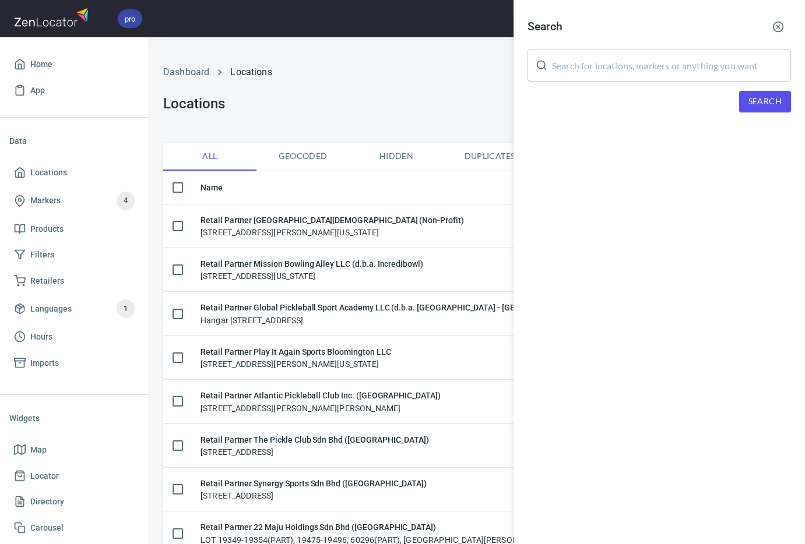
drag, startPoint x: 660, startPoint y: 52, endPoint x: 666, endPoint y: 65, distance: 14.3
click at [660, 54] on input "text" at bounding box center [671, 65] width 239 height 33
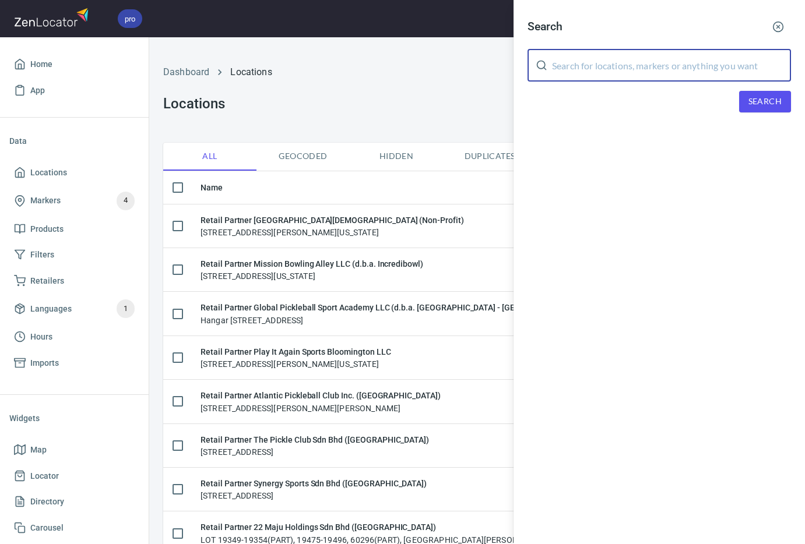
paste input "[PERSON_NAME]"
type input "[PERSON_NAME]"
click at [745, 110] on button "Search" at bounding box center [765, 102] width 52 height 22
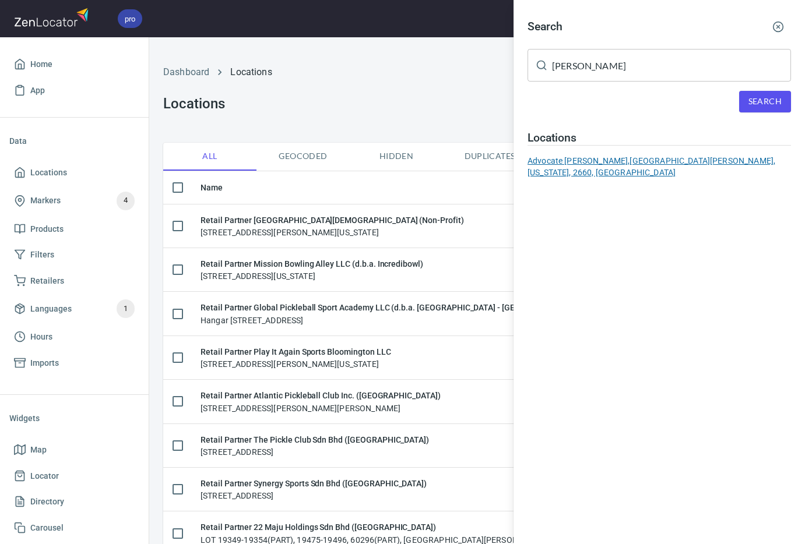
click at [667, 163] on div "Advocate [PERSON_NAME], [GEOGRAPHIC_DATA][PERSON_NAME], [US_STATE], 2660, [GEOG…" at bounding box center [658, 166] width 263 height 23
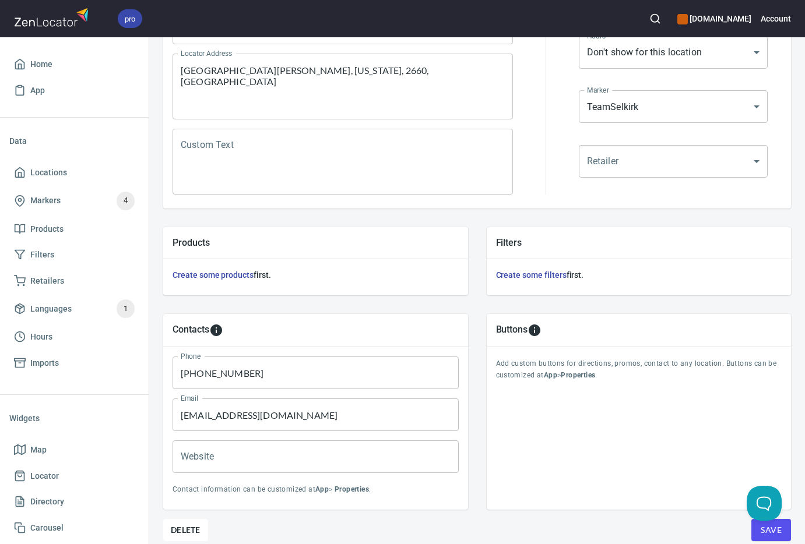
scroll to position [290, 0]
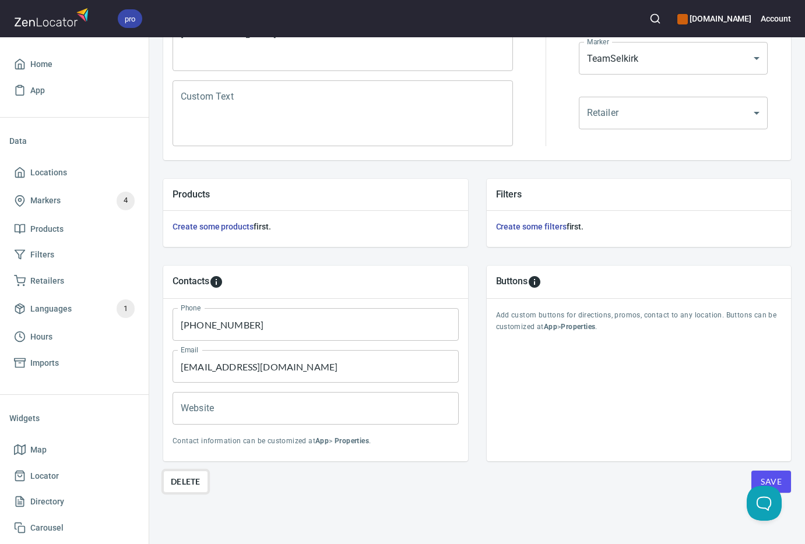
click at [179, 475] on span "Delete" at bounding box center [186, 482] width 30 height 14
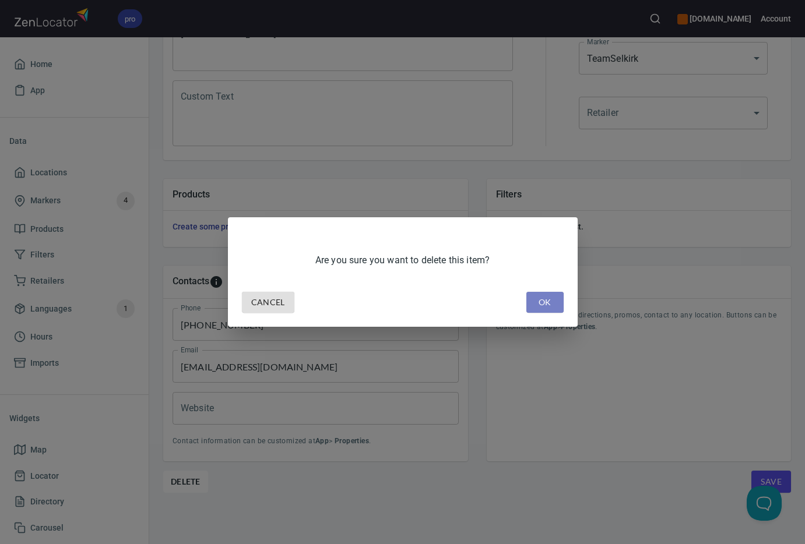
click at [533, 300] on button "OK" at bounding box center [544, 303] width 37 height 22
